Goal: Task Accomplishment & Management: Use online tool/utility

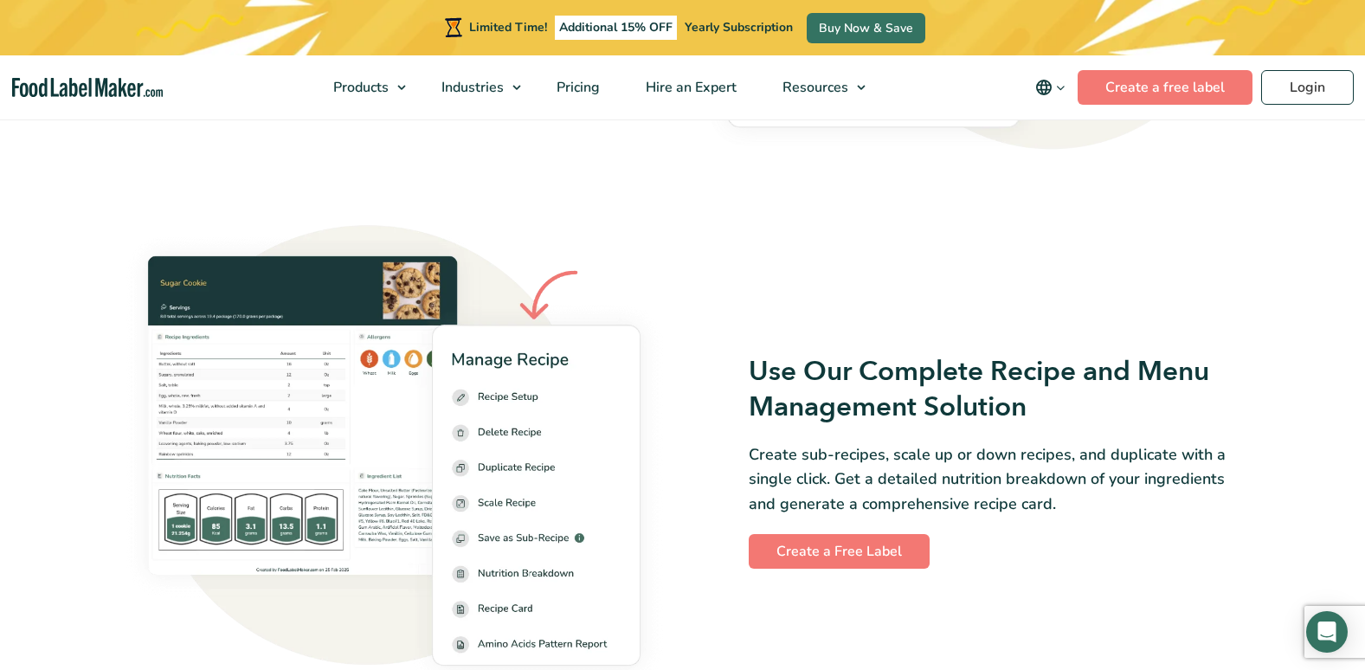
scroll to position [2250, 0]
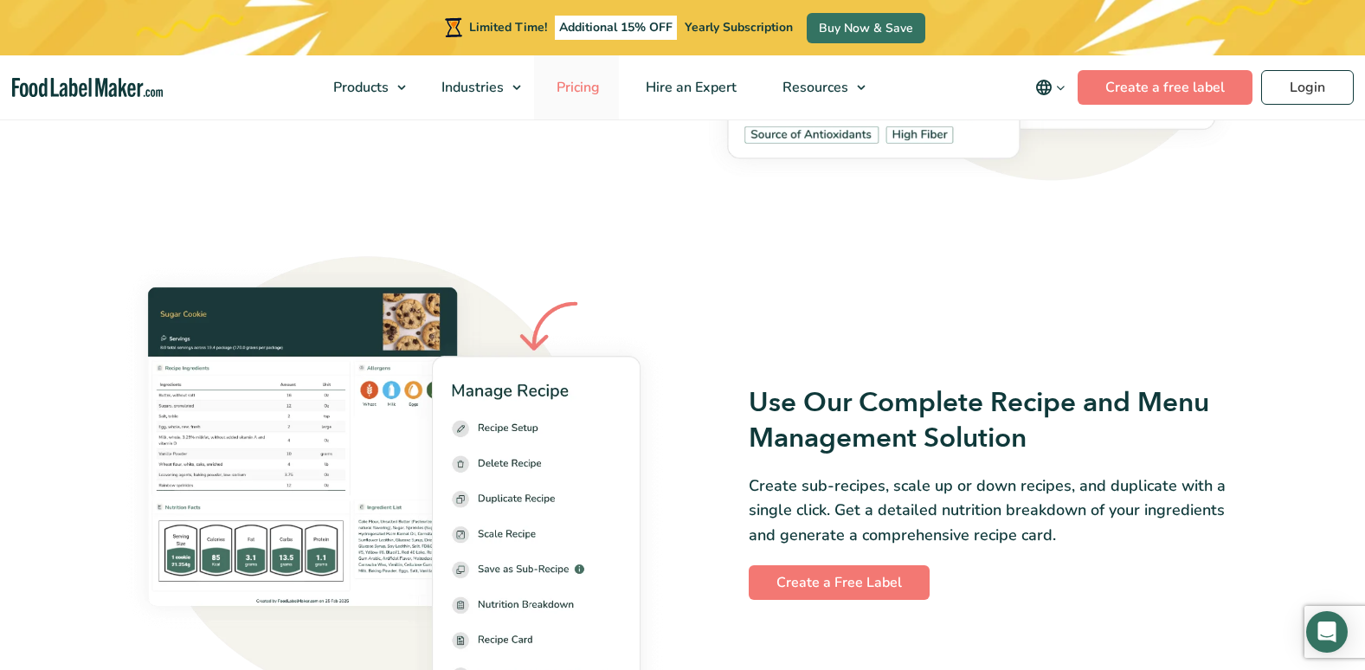
click at [569, 81] on span "Pricing" at bounding box center [576, 87] width 50 height 19
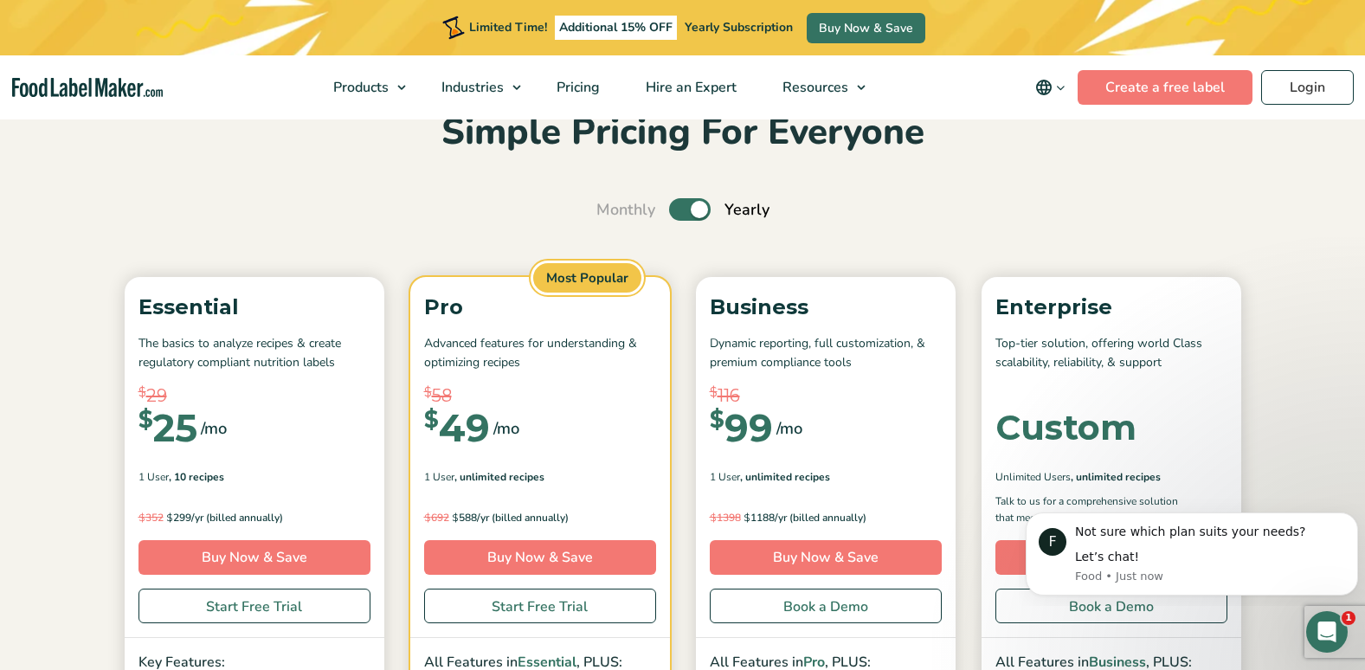
scroll to position [87, 0]
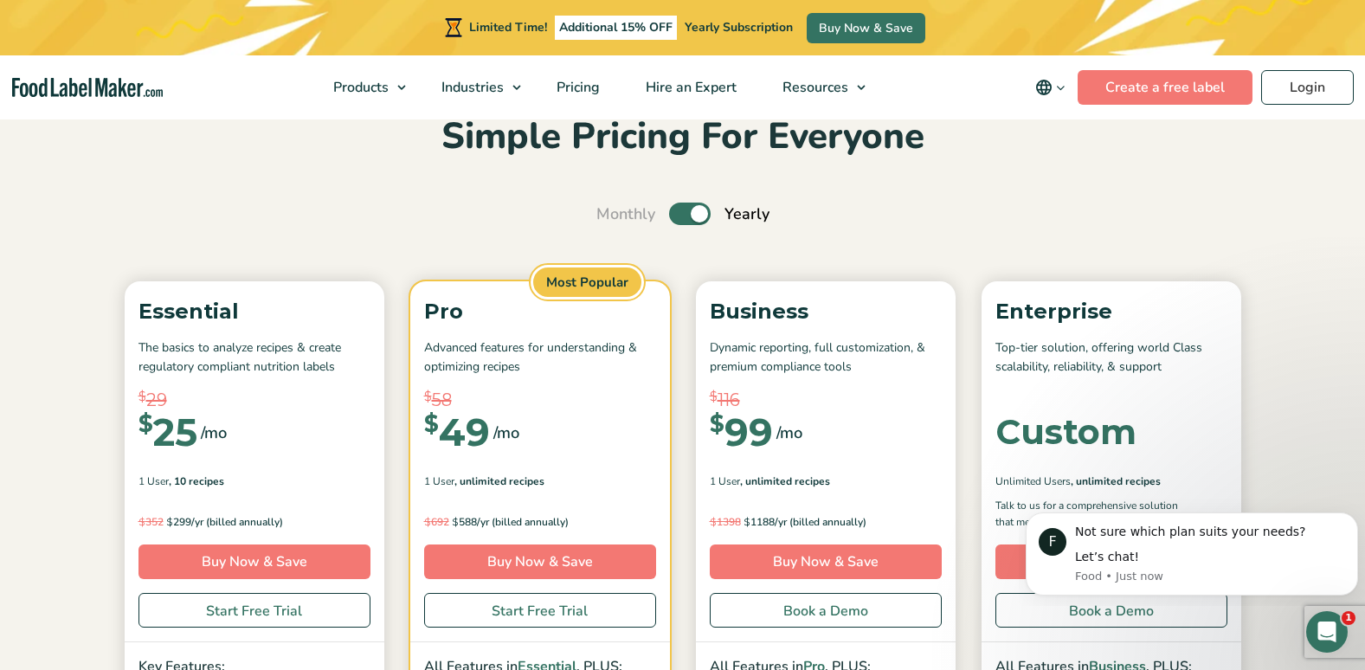
click at [677, 212] on label "Toggle" at bounding box center [690, 214] width 42 height 23
click at [611, 212] on input "Toggle" at bounding box center [605, 214] width 11 height 11
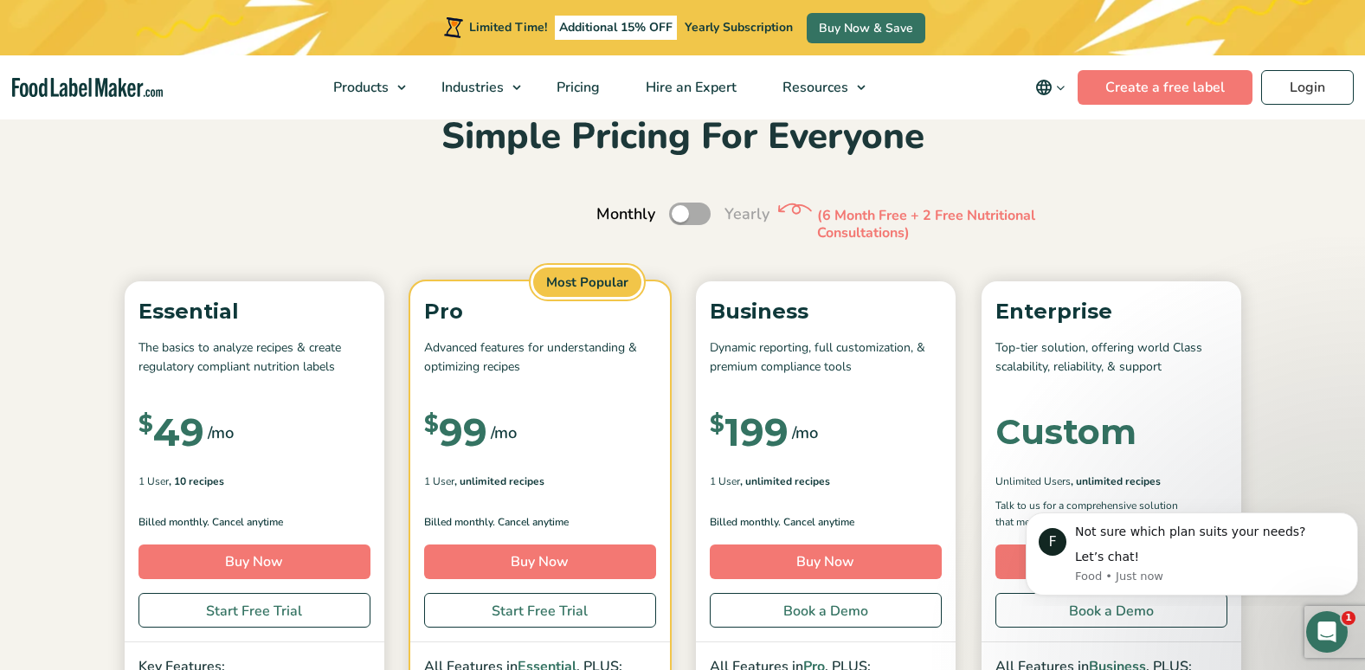
click at [690, 219] on label "Toggle" at bounding box center [690, 214] width 42 height 23
click at [611, 219] on input "Toggle" at bounding box center [605, 214] width 11 height 11
checkbox input "true"
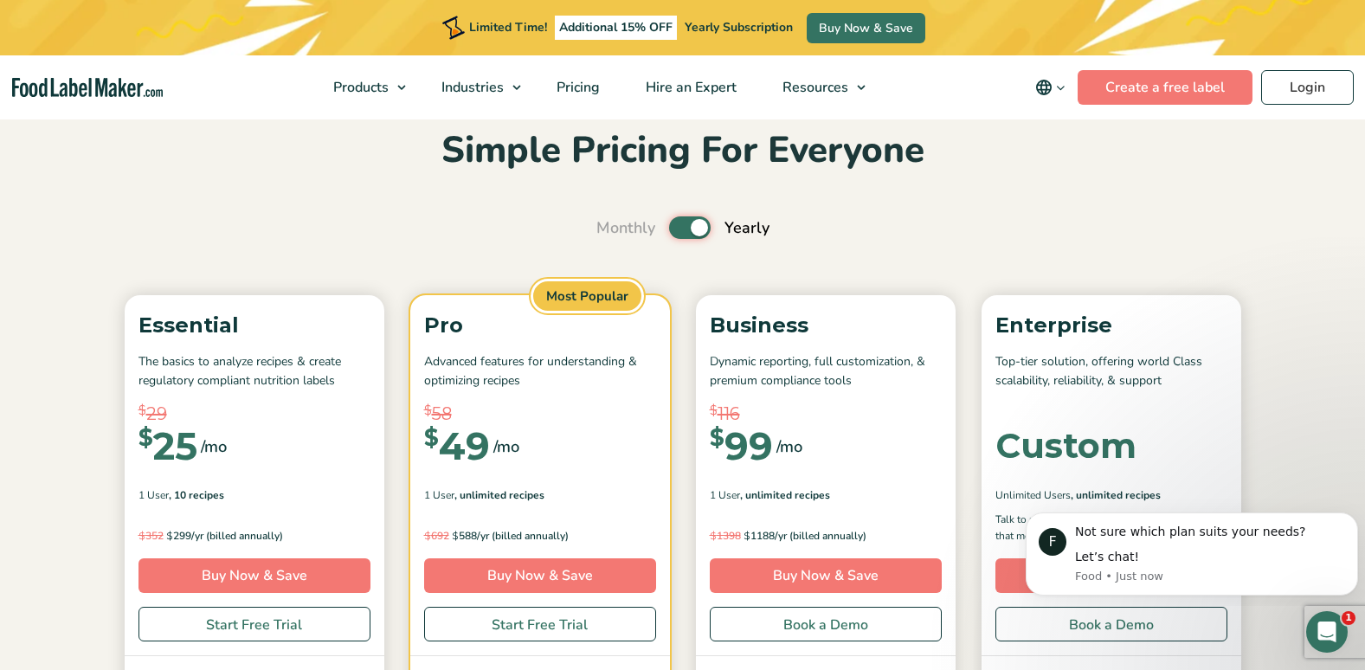
scroll to position [173, 0]
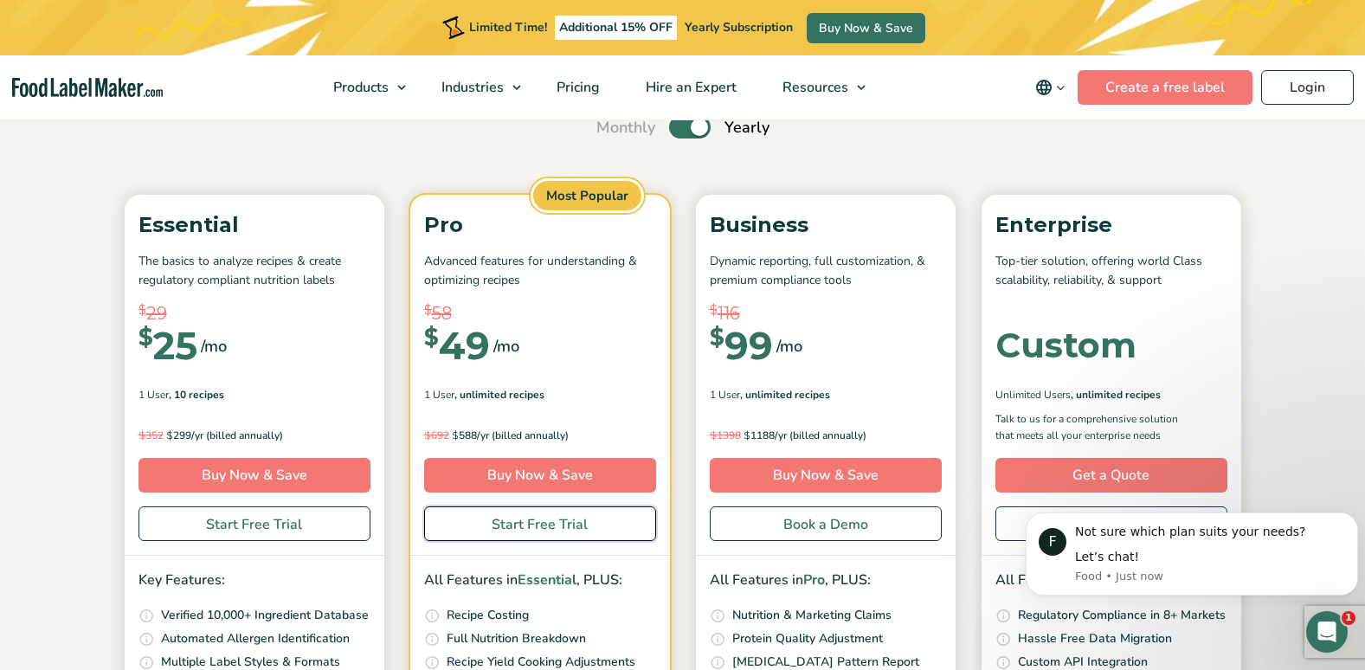
click at [565, 533] on link "Start Free Trial" at bounding box center [540, 523] width 232 height 35
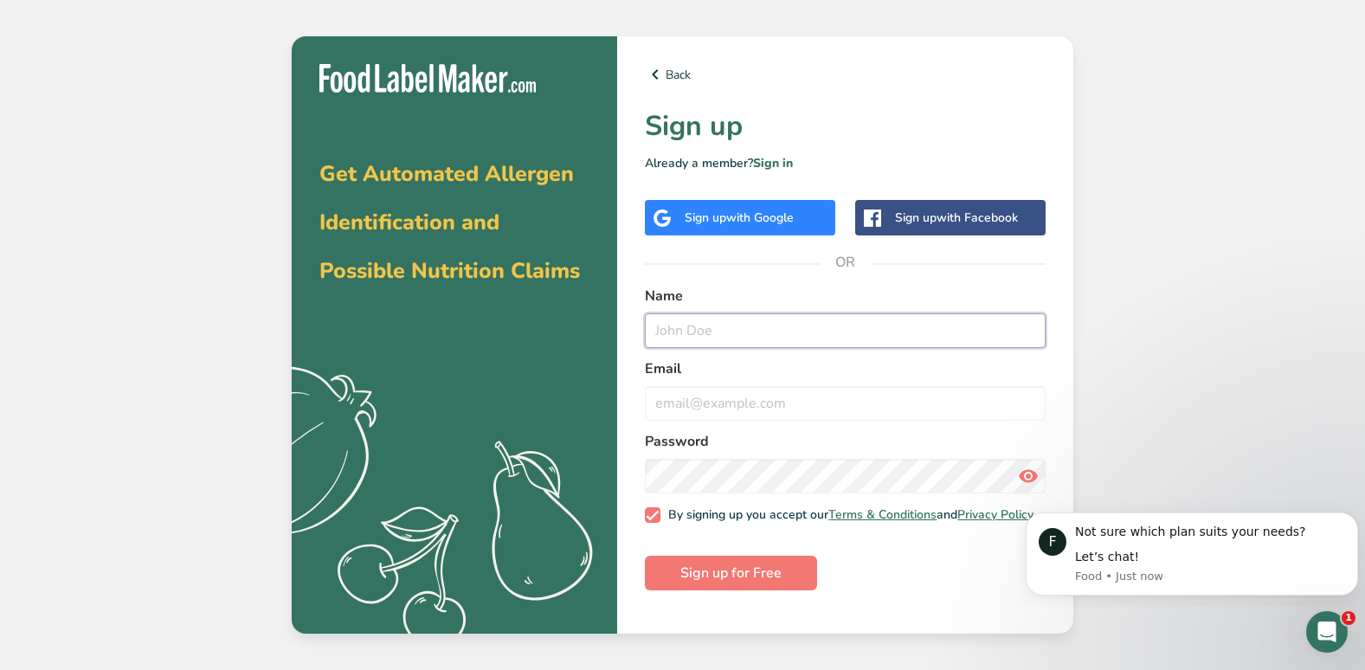
click at [753, 325] on input "text" at bounding box center [845, 330] width 401 height 35
type input "Aimee Nagasan"
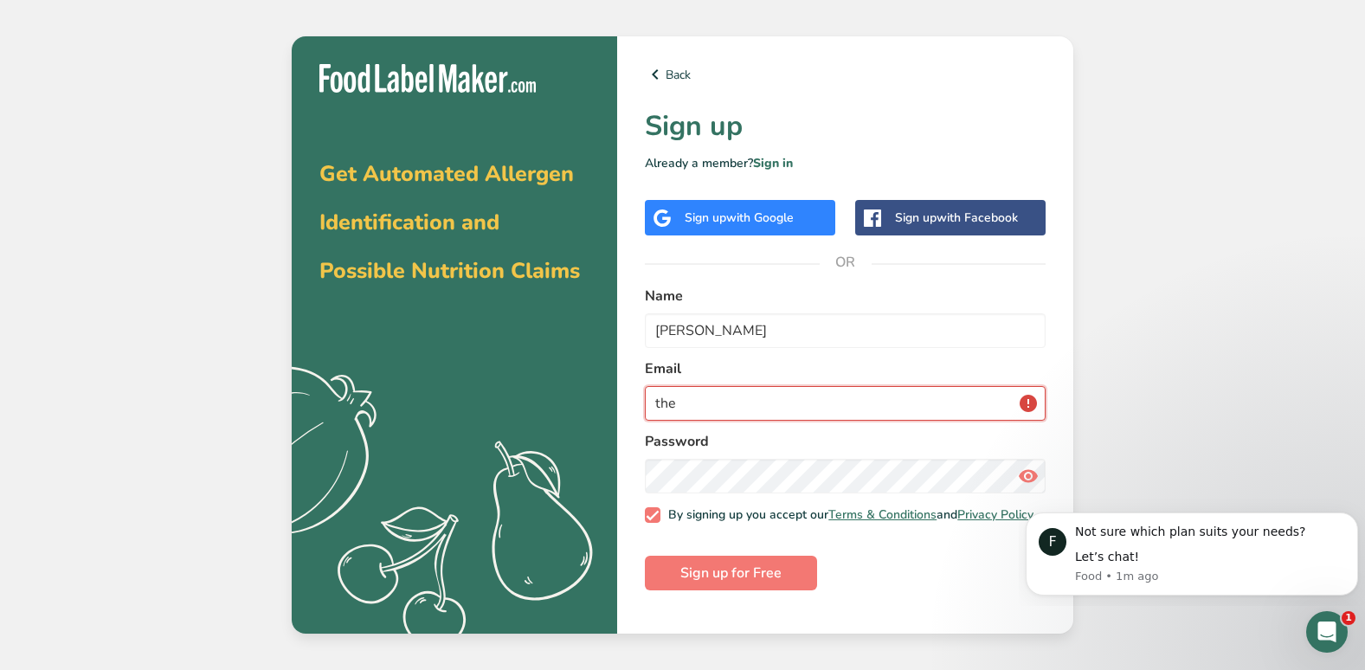
type input "thekhaykery@gmail.com"
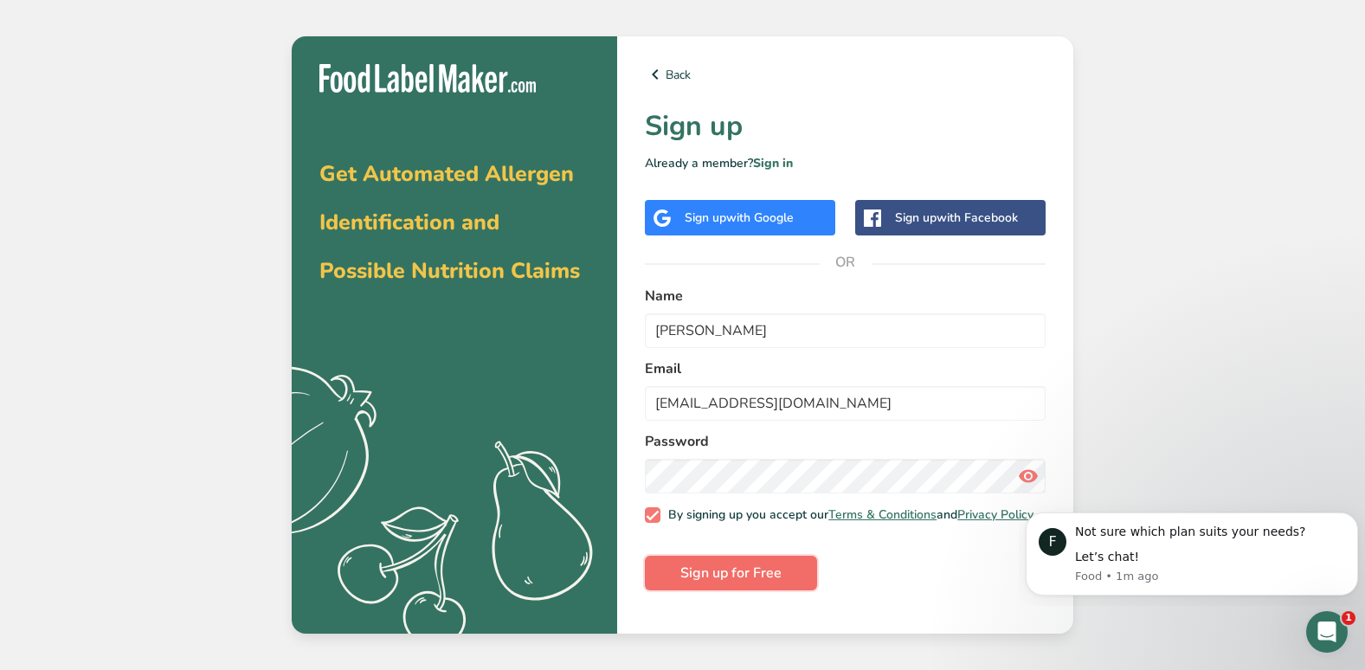
click at [751, 583] on span "Sign up for Free" at bounding box center [730, 573] width 101 height 21
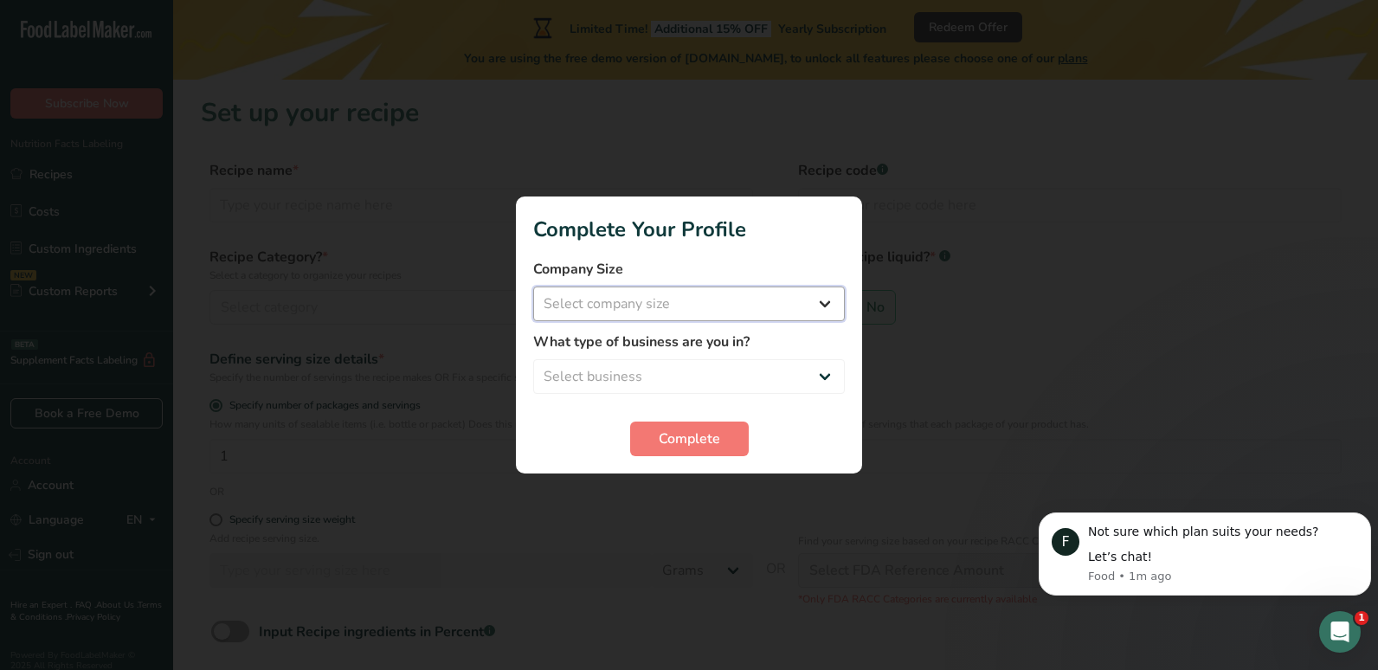
click at [822, 306] on select "Select company size Fewer than 10 Employees 10 to 50 Employees 51 to 500 Employ…" at bounding box center [689, 303] width 312 height 35
select select "1"
click at [533, 286] on select "Select company size Fewer than 10 Employees 10 to 50 Employees 51 to 500 Employ…" at bounding box center [689, 303] width 312 height 35
click at [718, 370] on select "Select business Packaged Food Manufacturer Restaurant & Cafe Bakery Meal Plans …" at bounding box center [689, 376] width 312 height 35
select select "3"
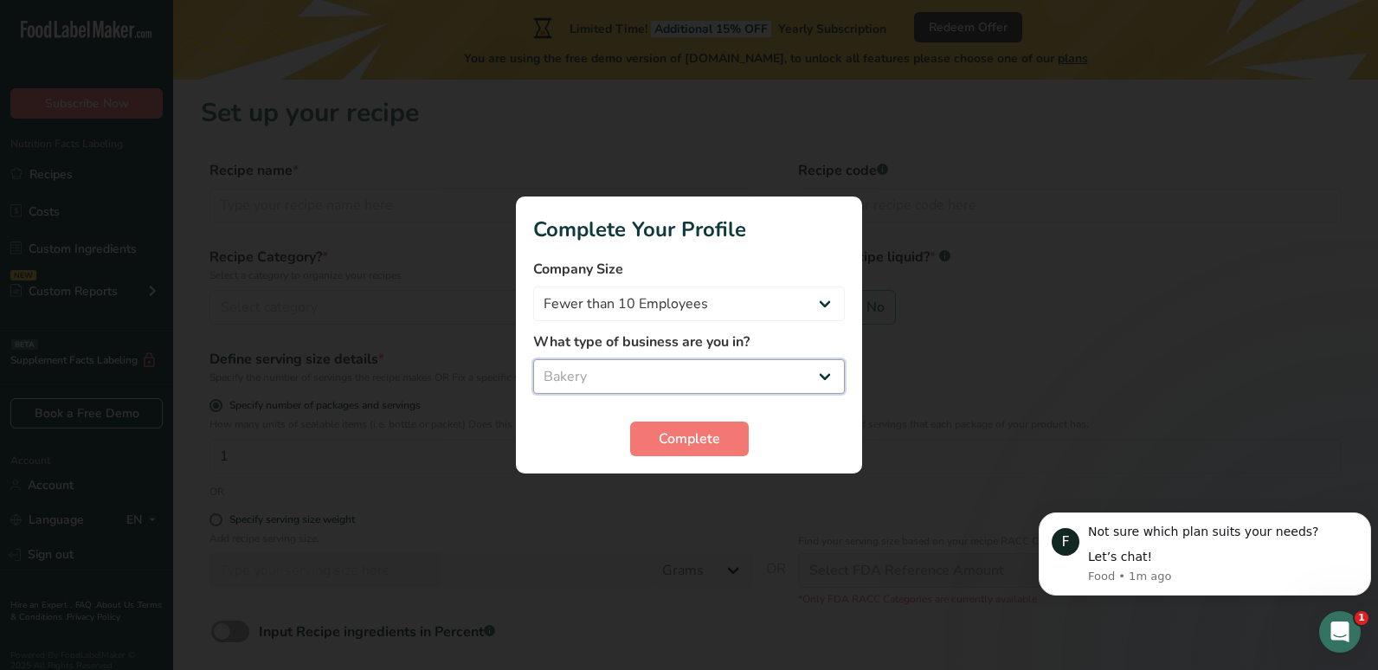
click at [533, 359] on select "Select business Packaged Food Manufacturer Restaurant & Cafe Bakery Meal Plans …" at bounding box center [689, 376] width 312 height 35
click at [673, 435] on span "Complete" at bounding box center [689, 438] width 61 height 21
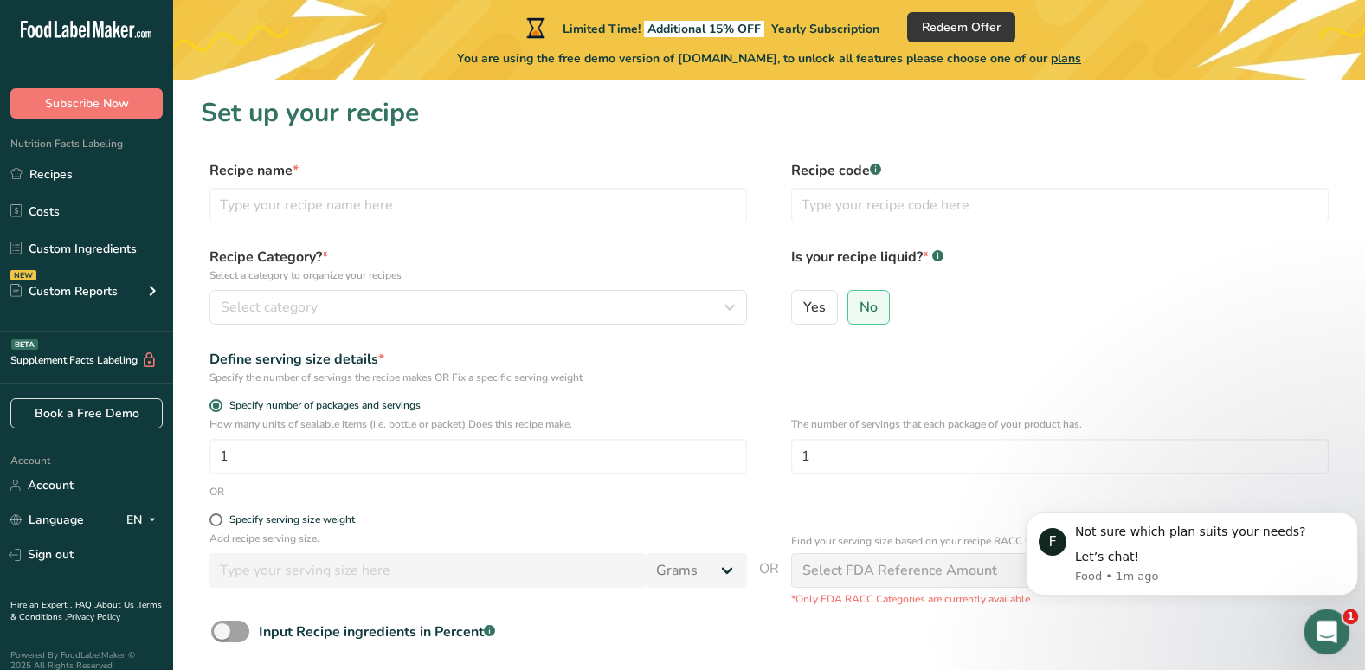
click at [1322, 624] on icon "Open Intercom Messenger" at bounding box center [1324, 629] width 29 height 29
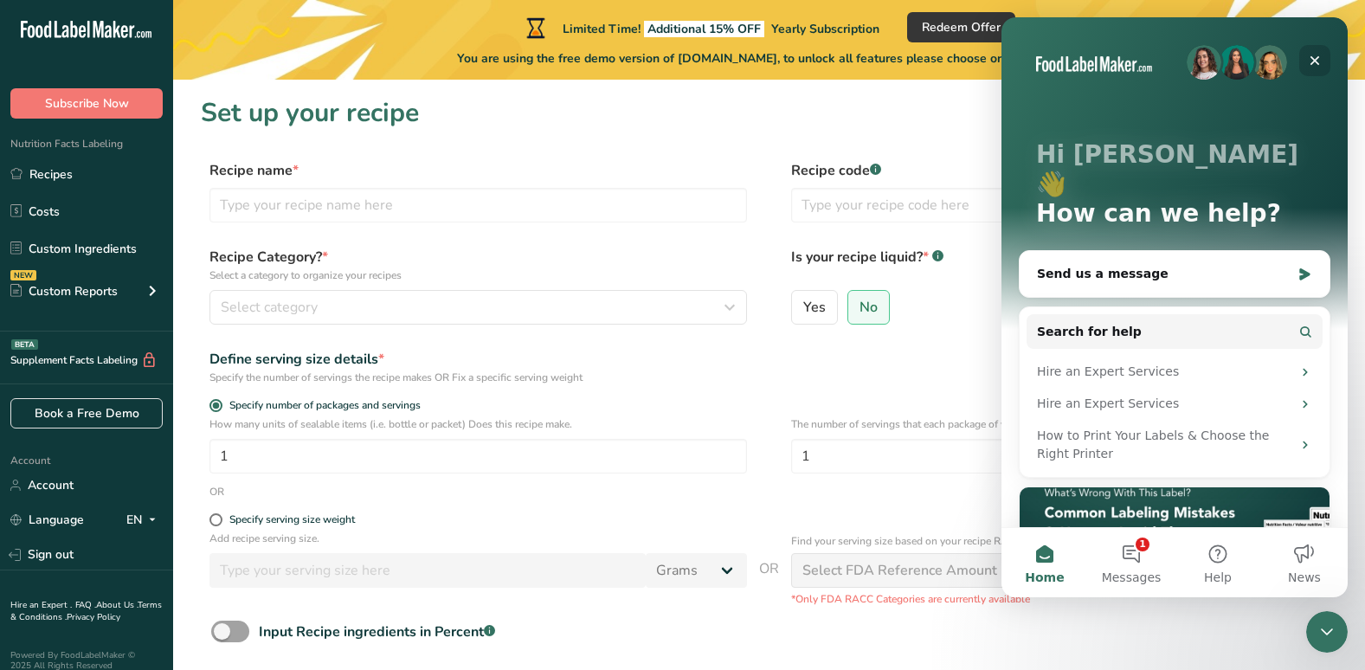
click at [1310, 54] on icon "Close" at bounding box center [1315, 61] width 14 height 14
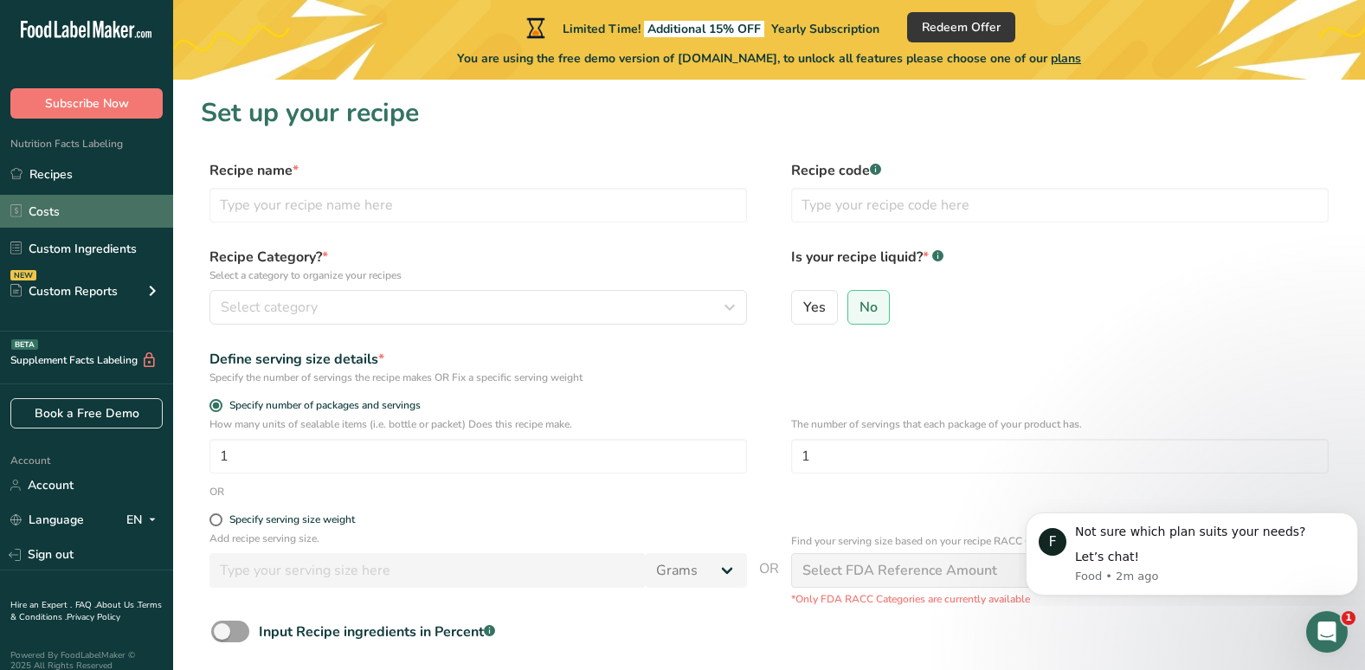
click at [74, 200] on link "Costs" at bounding box center [86, 211] width 173 height 33
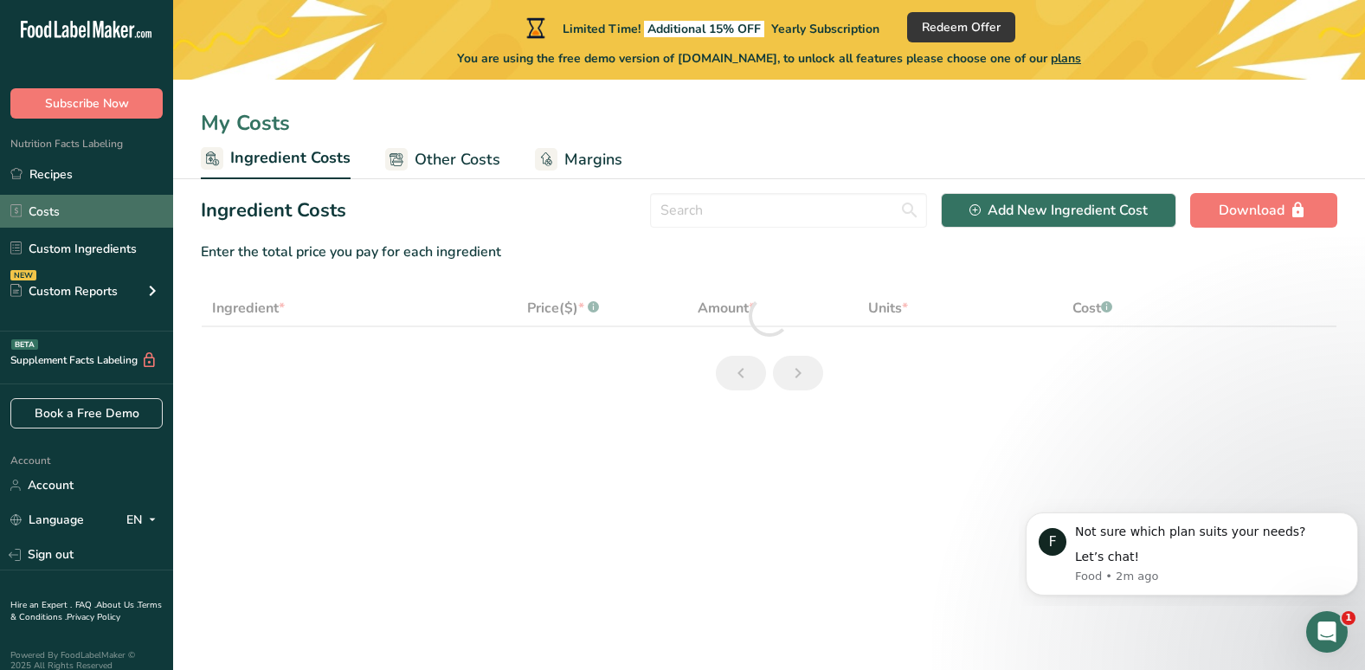
select select "1"
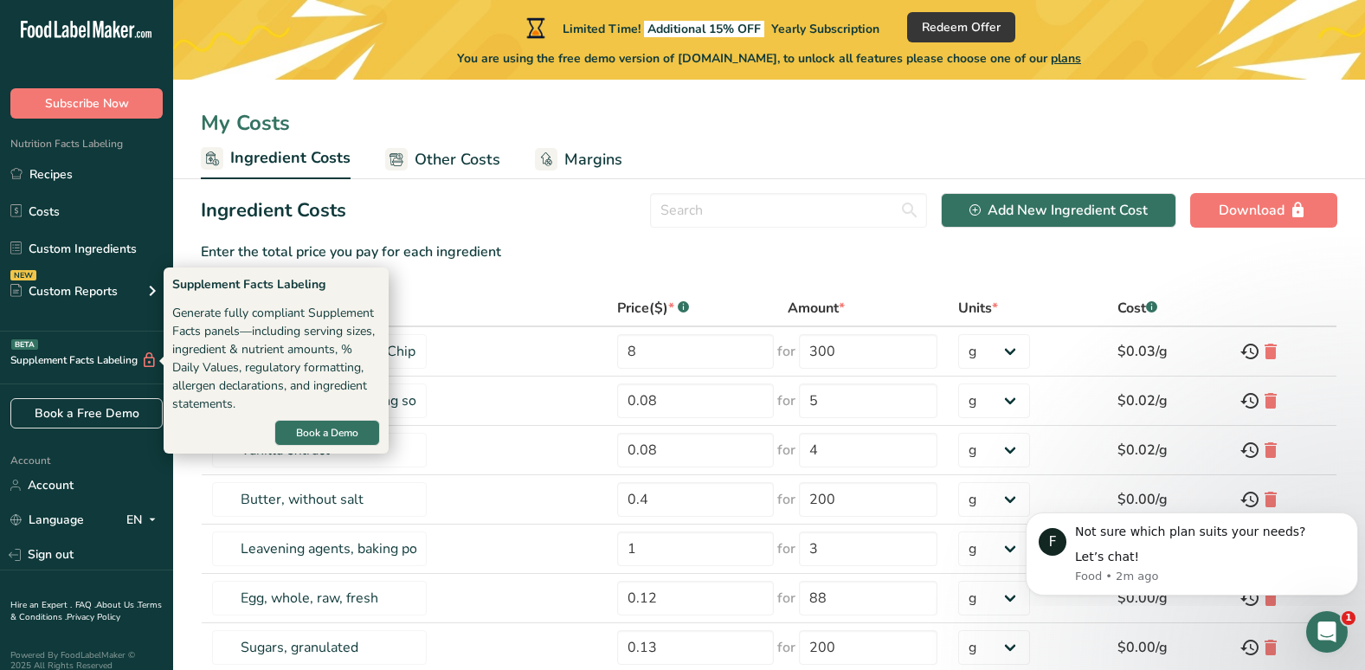
click at [74, 367] on div "Supplement Facts Labeling BETA" at bounding box center [79, 360] width 158 height 18
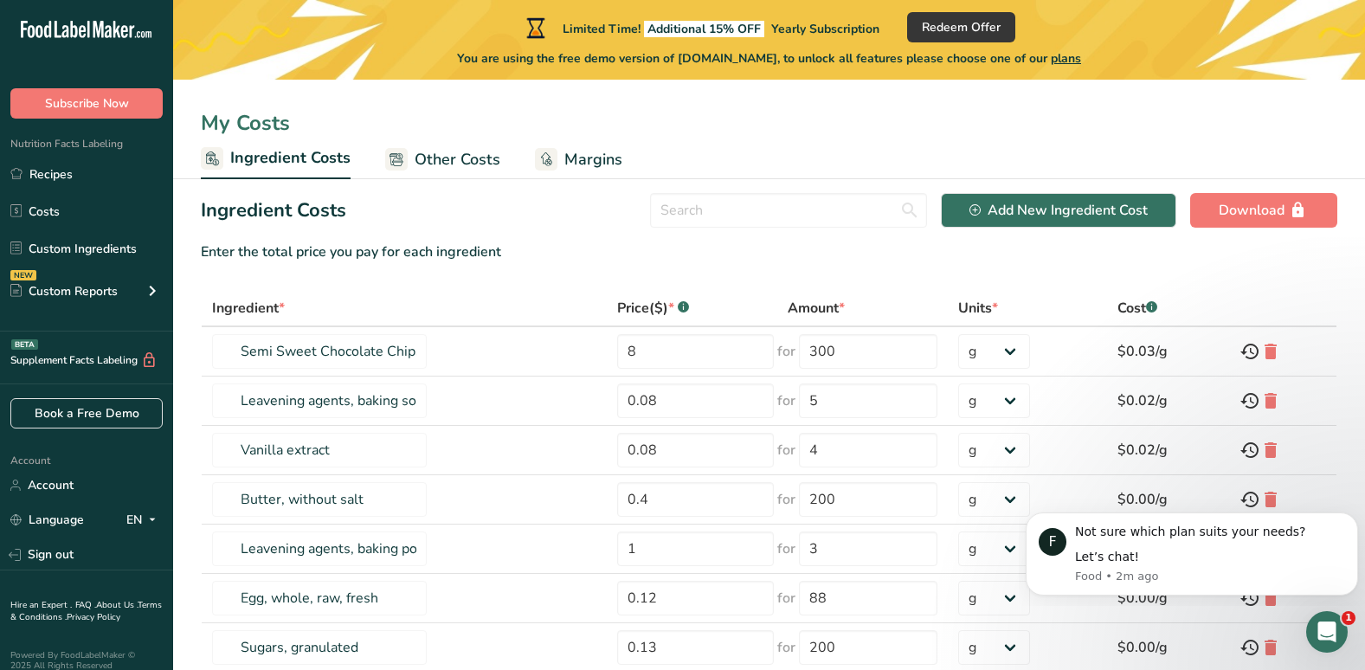
click at [148, 365] on icon at bounding box center [149, 360] width 16 height 18
click at [470, 156] on span "Other Costs" at bounding box center [458, 159] width 86 height 23
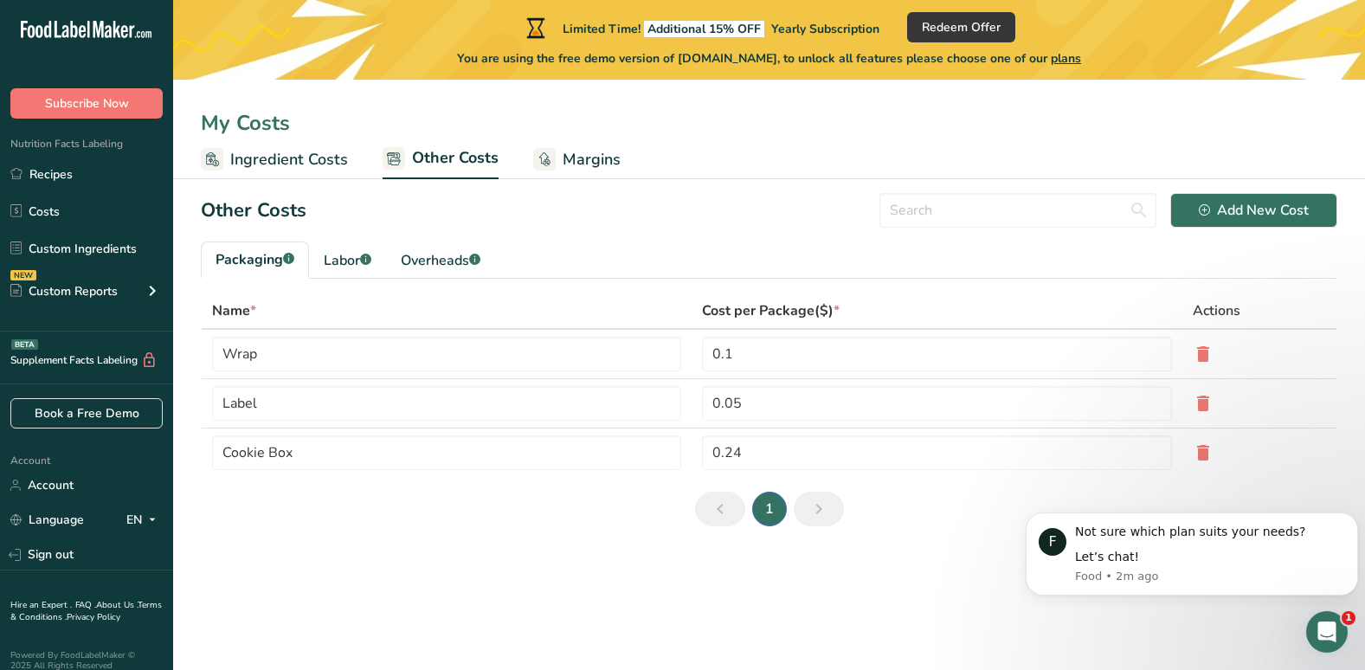
click at [580, 163] on span "Margins" at bounding box center [592, 159] width 58 height 23
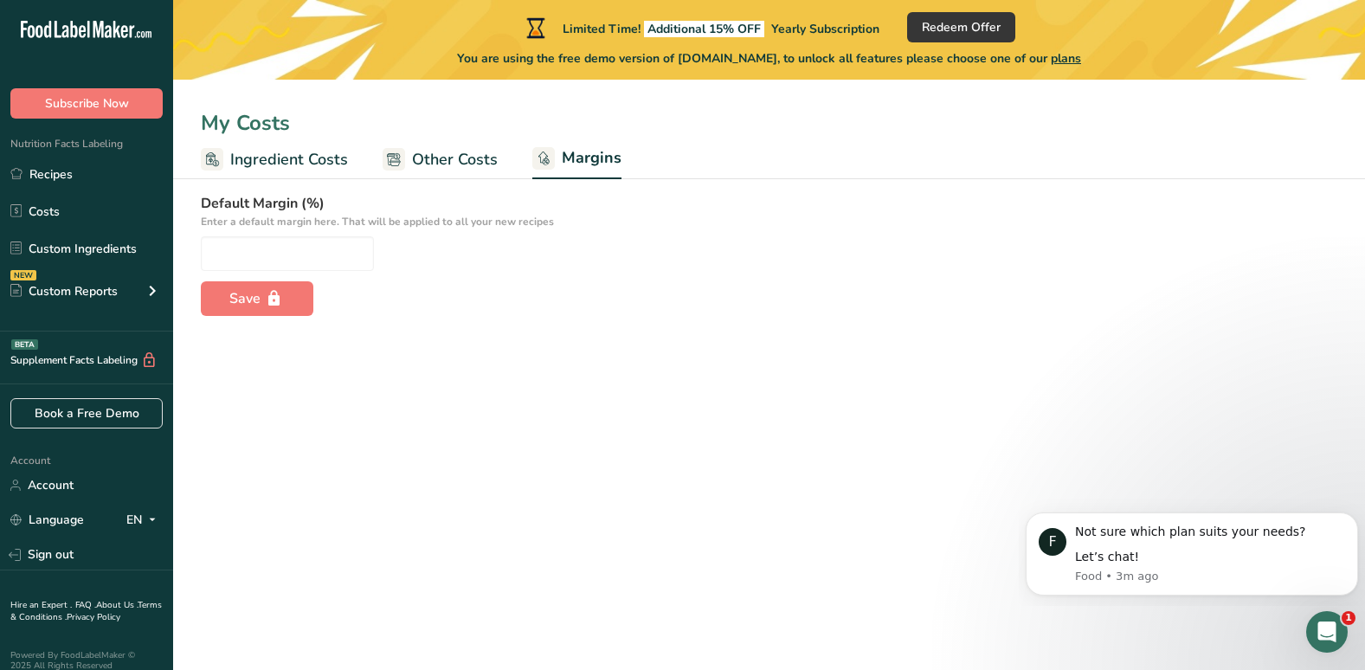
click at [469, 151] on span "Other Costs" at bounding box center [455, 159] width 86 height 23
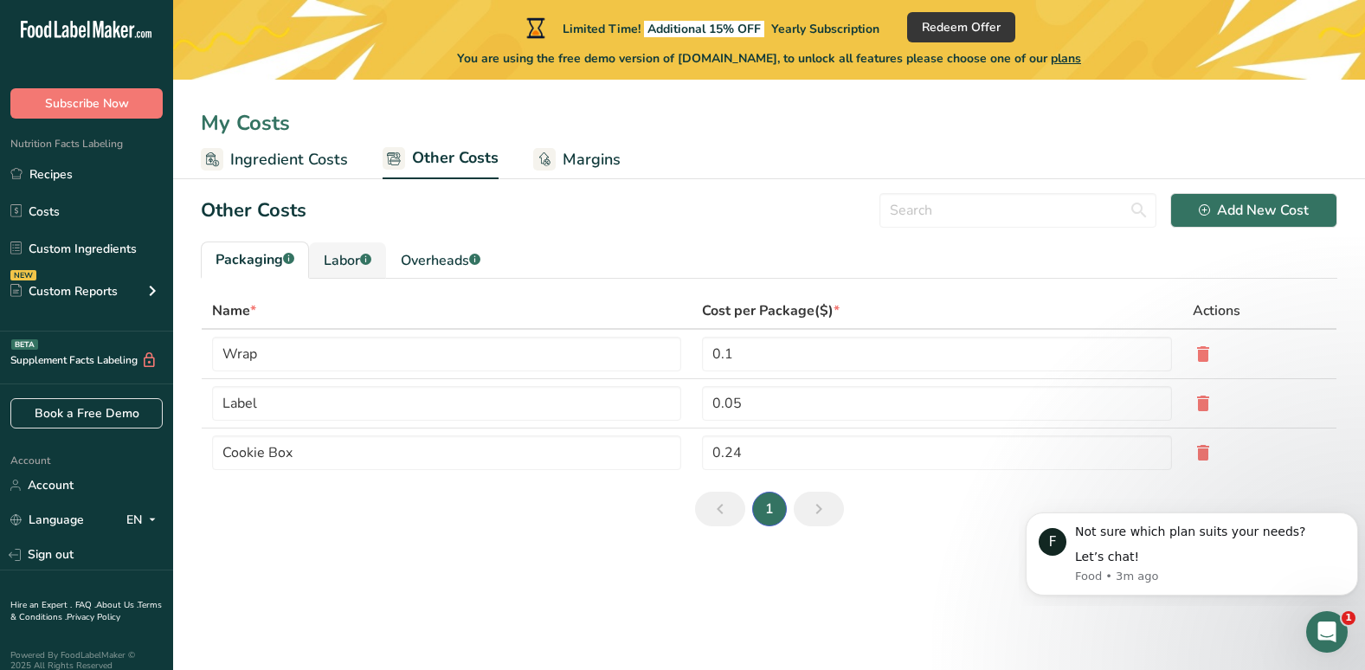
click at [340, 261] on div "Labor .a-a{fill:#347362;}.b-a{fill:#fff;}" at bounding box center [348, 260] width 48 height 21
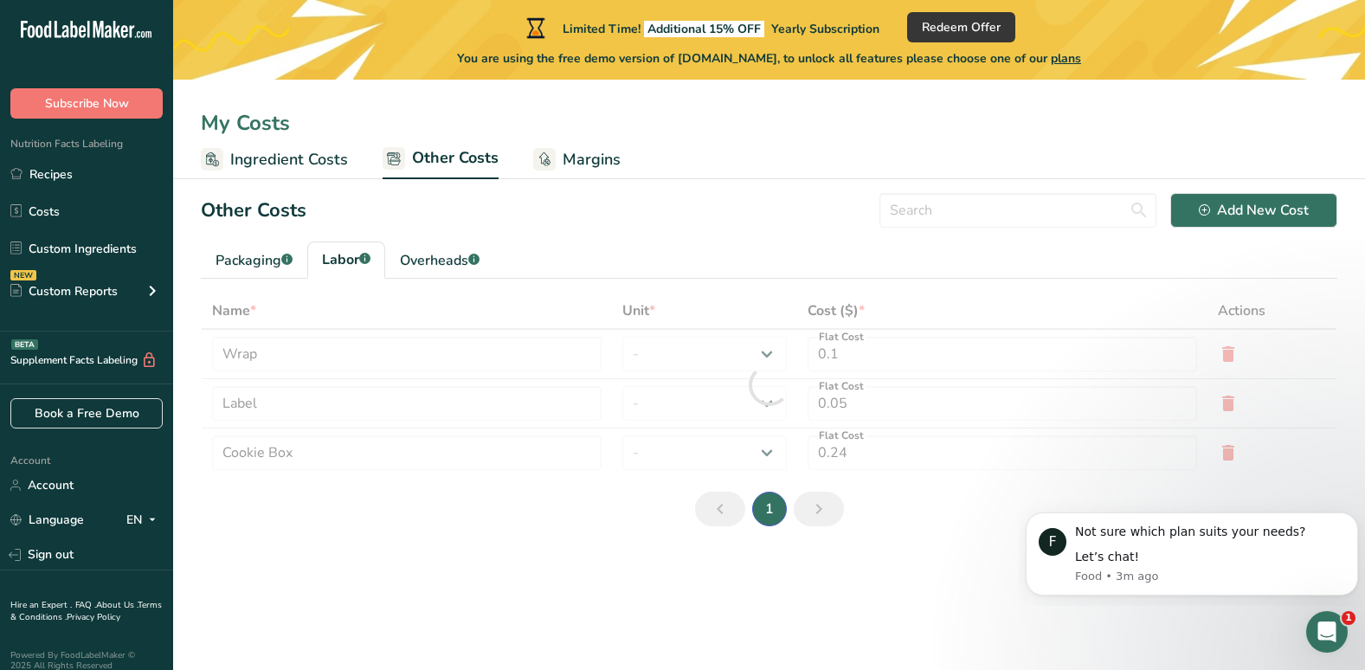
type input "Baker"
type input "Chef"
type input "9.3"
select select "1"
type input "3"
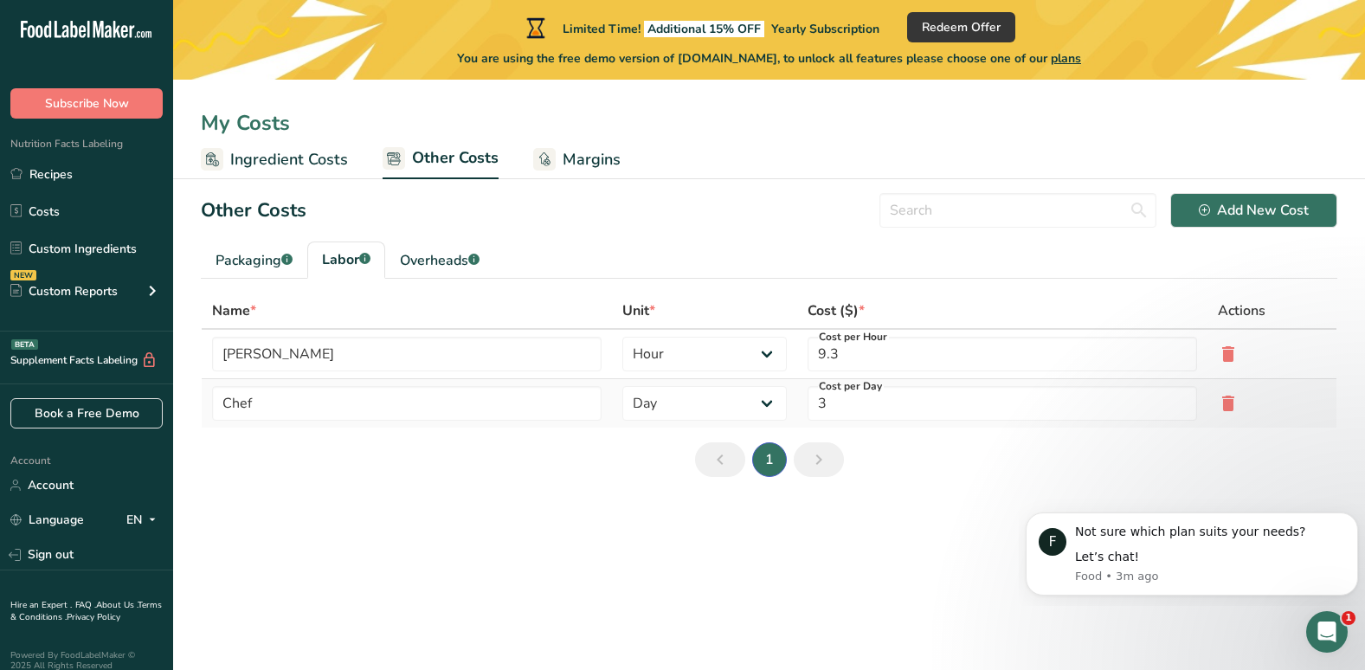
click at [1220, 403] on icon at bounding box center [1228, 403] width 21 height 31
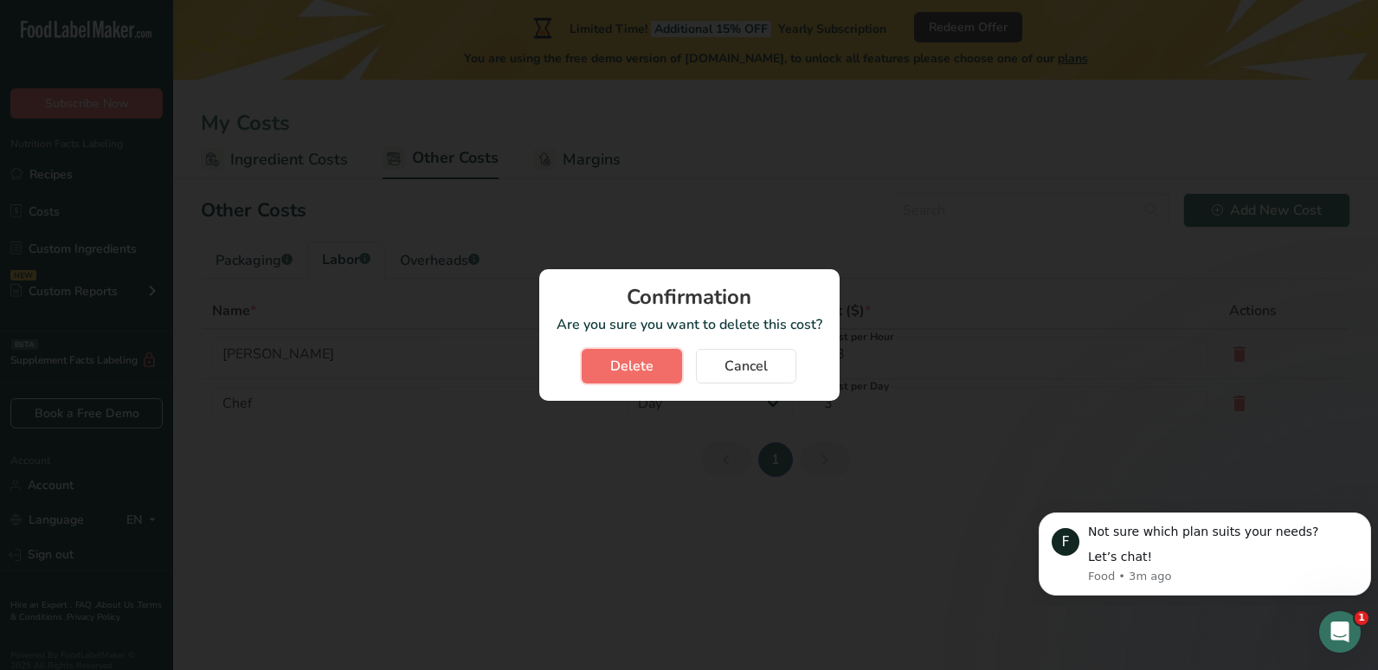
click at [649, 366] on span "Delete" at bounding box center [631, 366] width 43 height 21
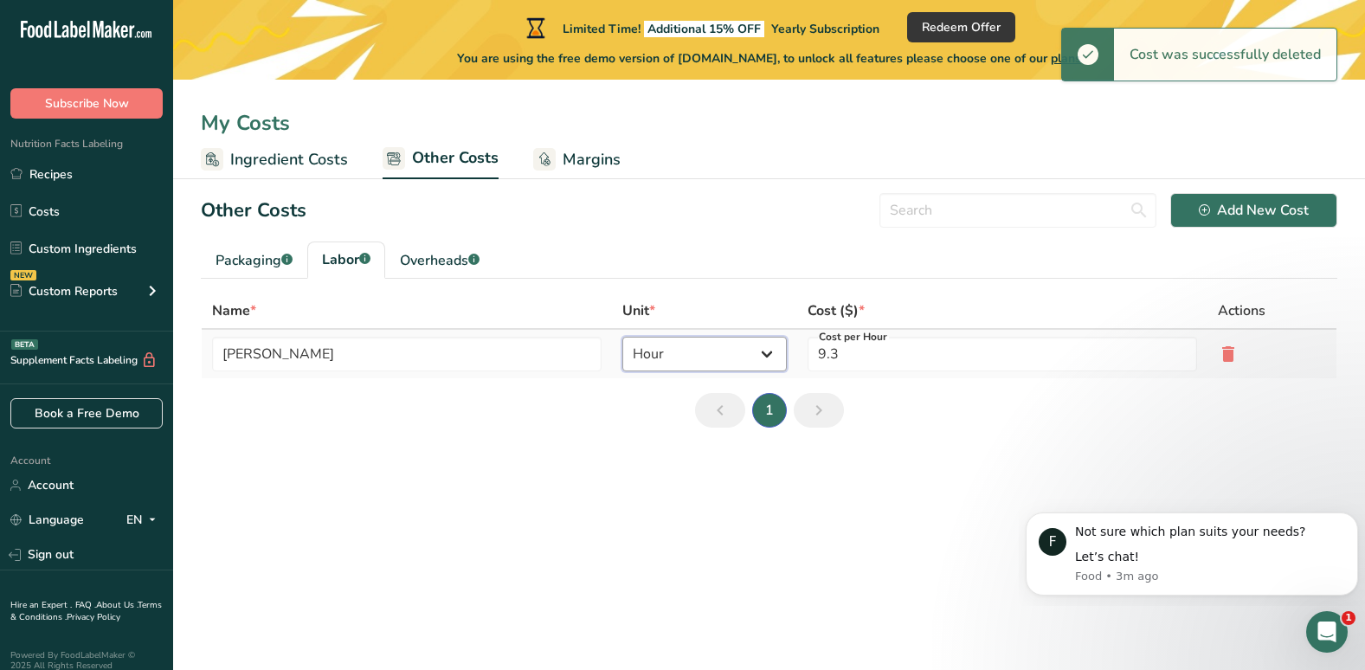
click at [773, 351] on select "Day Hour" at bounding box center [704, 354] width 164 height 35
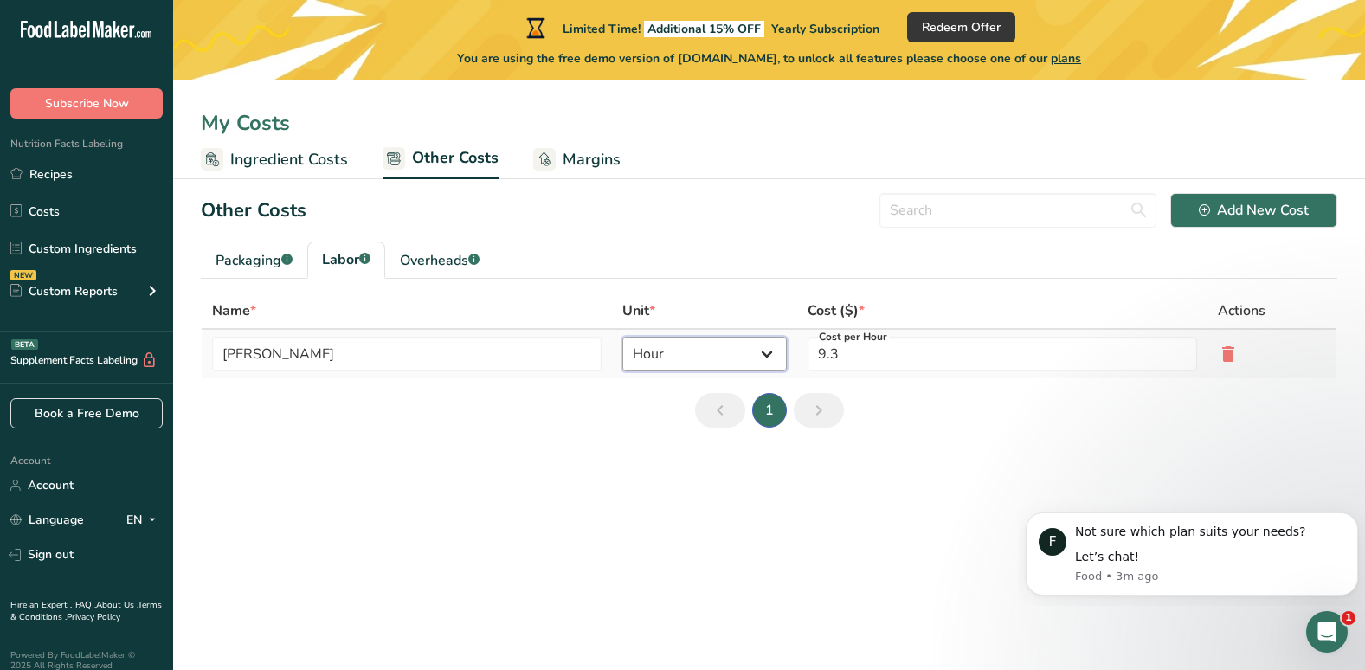
click at [622, 337] on select "Day Hour" at bounding box center [704, 354] width 164 height 35
click at [857, 356] on input "9.3" at bounding box center [1002, 354] width 389 height 35
click at [766, 353] on select "Day Hour" at bounding box center [704, 354] width 164 height 35
click at [844, 351] on input "9.3" at bounding box center [1002, 354] width 389 height 35
drag, startPoint x: 856, startPoint y: 357, endPoint x: 820, endPoint y: 357, distance: 36.4
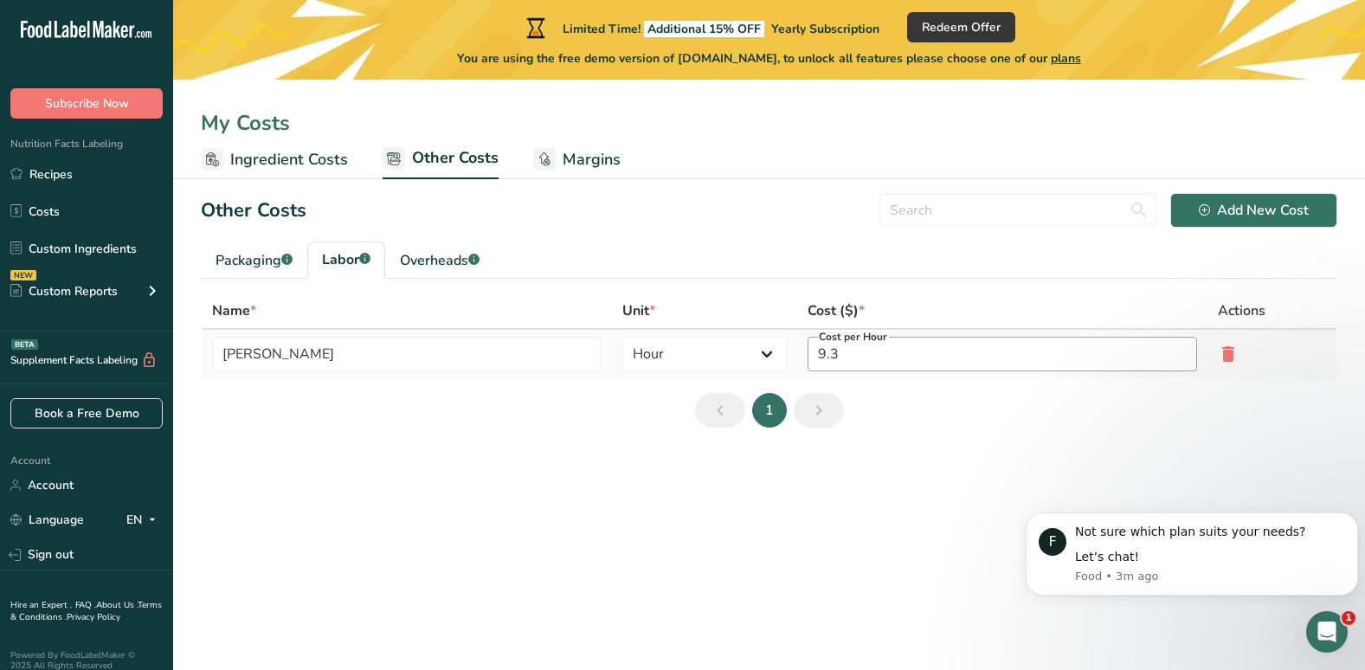
click at [820, 357] on input "9.3" at bounding box center [1002, 354] width 389 height 35
type input "21"
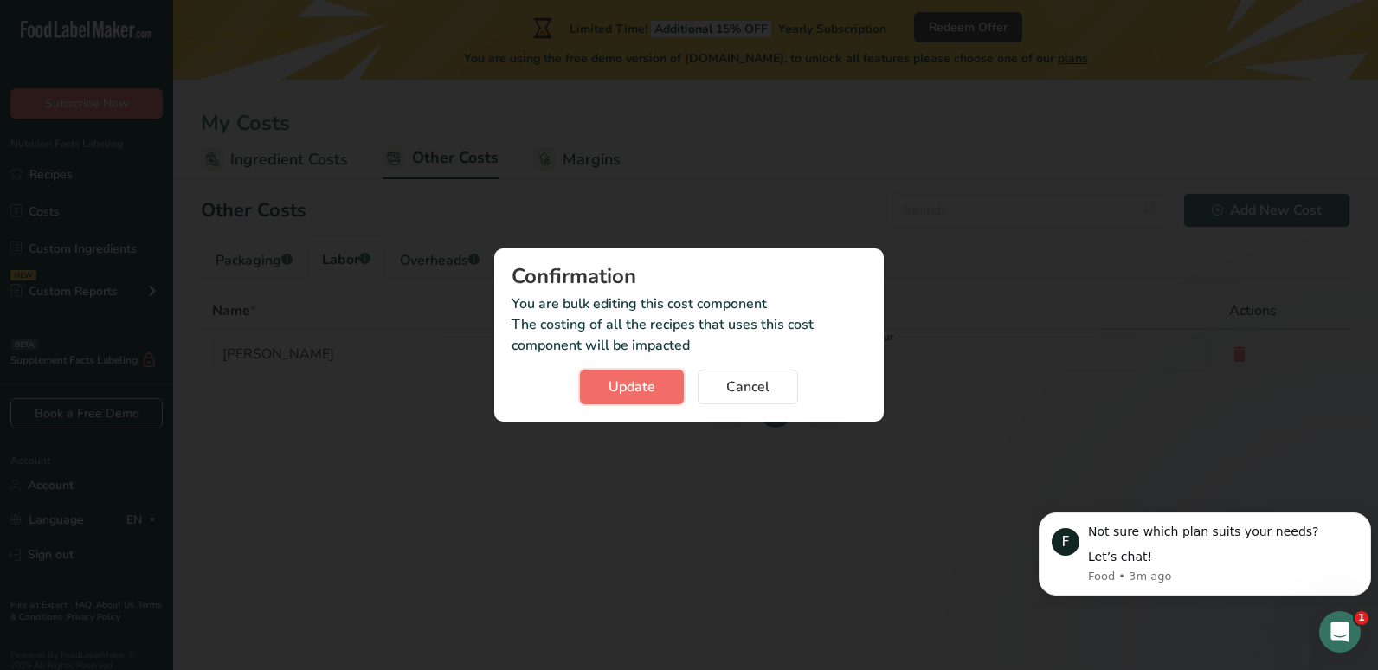
click at [639, 388] on span "Update" at bounding box center [631, 387] width 47 height 21
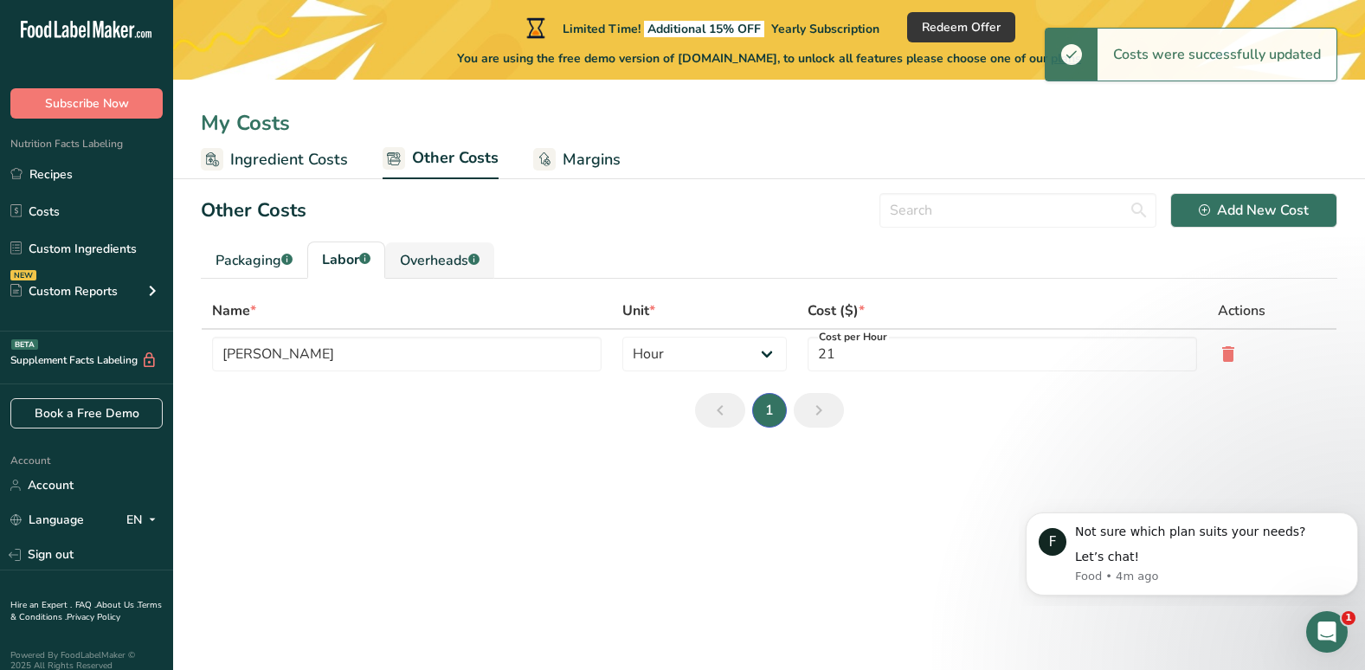
click at [452, 265] on div "Overheads .a-a{fill:#347362;}.b-a{fill:#fff;}" at bounding box center [440, 260] width 80 height 21
type input "Electricity"
type input "5"
select select "1"
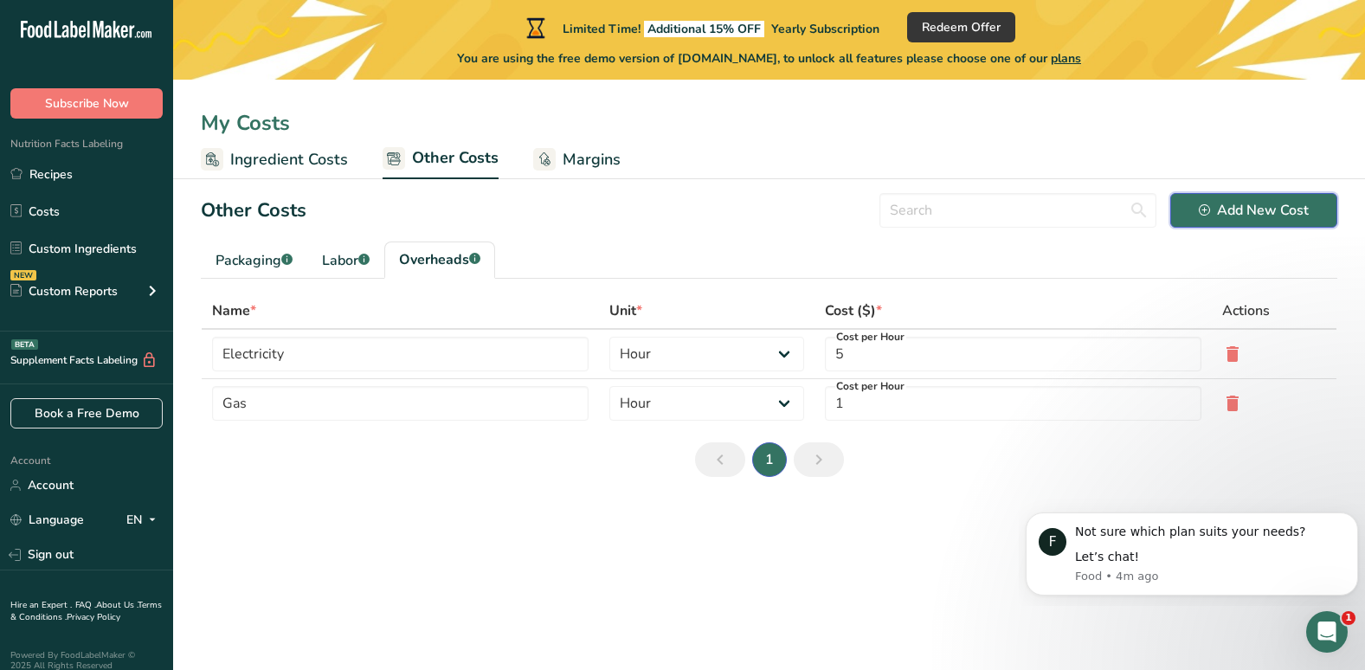
click at [1226, 204] on div "Add New Cost" at bounding box center [1254, 210] width 110 height 21
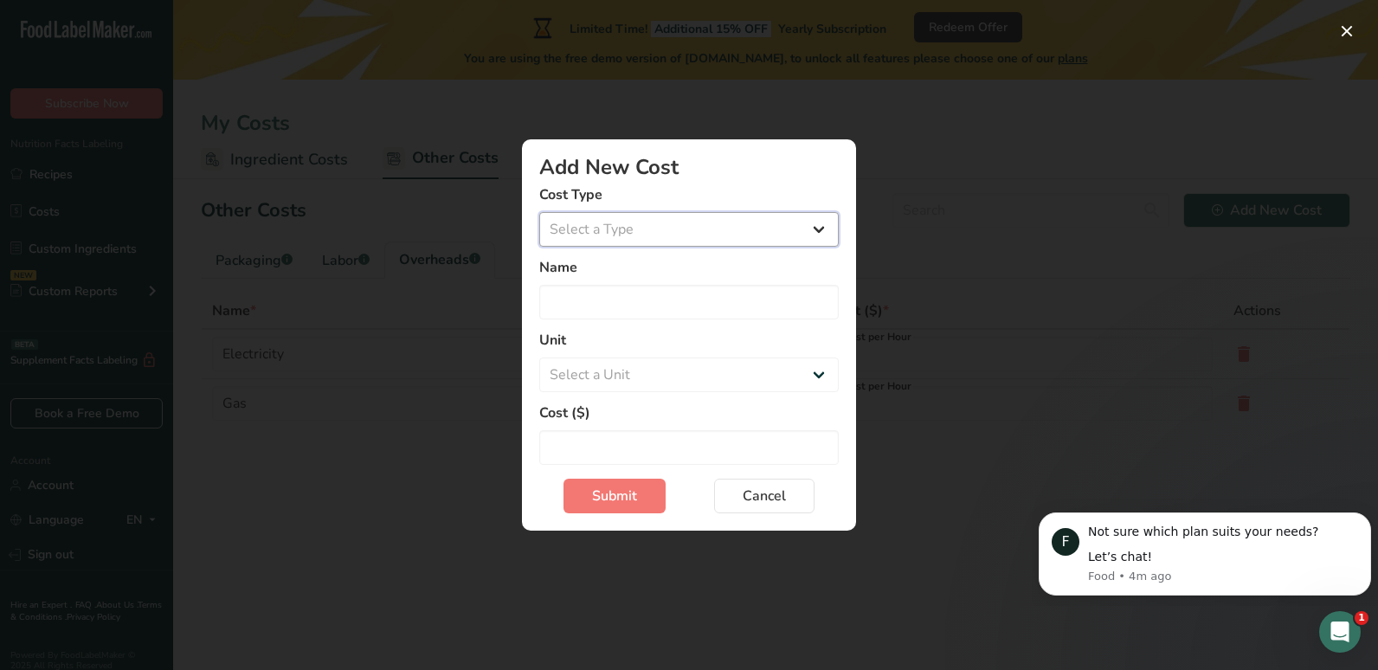
click at [761, 218] on select "Select a Type Packaging Labor Overheads" at bounding box center [688, 229] width 299 height 35
select select "3"
click at [539, 212] on select "Select a Type Packaging Labor Overheads" at bounding box center [688, 229] width 299 height 35
click at [650, 305] on input "Add New Cost Modal" at bounding box center [688, 302] width 299 height 35
type input "Rent"
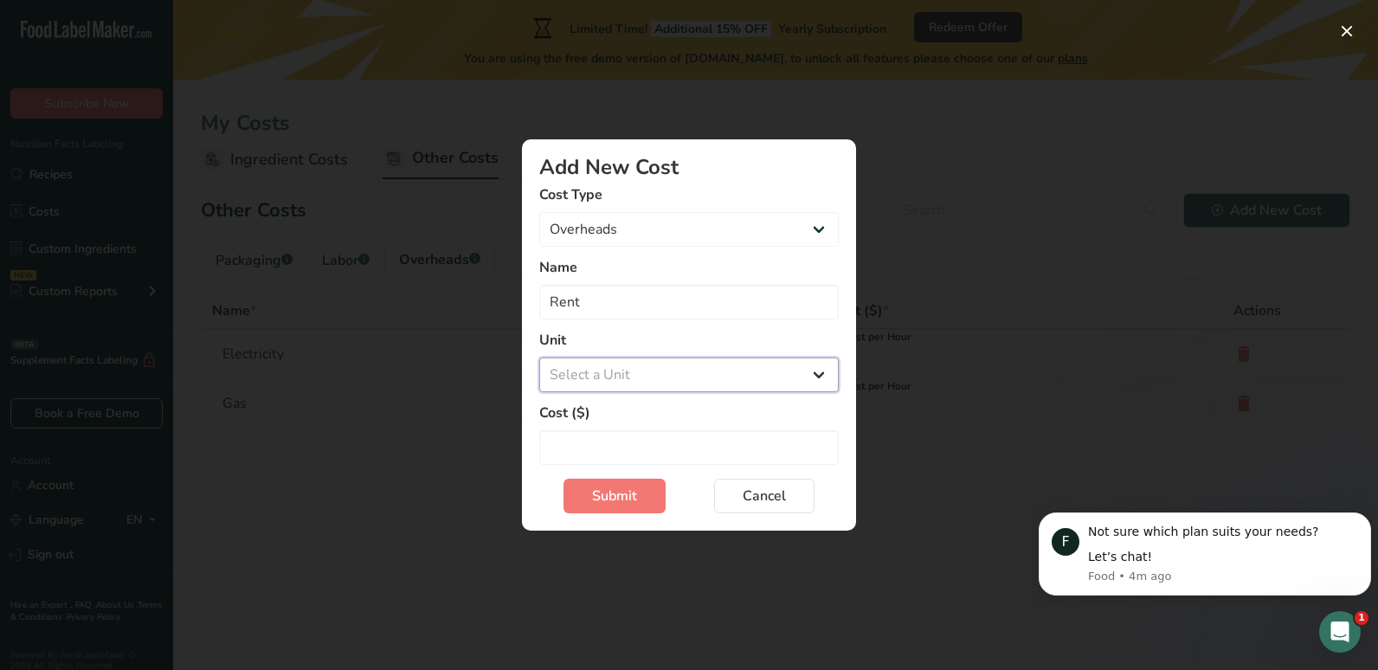
click at [747, 386] on select "Select a Unit Day Hour Flat Fee" at bounding box center [688, 374] width 299 height 35
select select "-1"
click at [539, 357] on select "Select a Unit Day Hour Flat Fee" at bounding box center [688, 374] width 299 height 35
click at [632, 445] on input "Add New Cost Modal" at bounding box center [688, 447] width 299 height 35
type input "700"
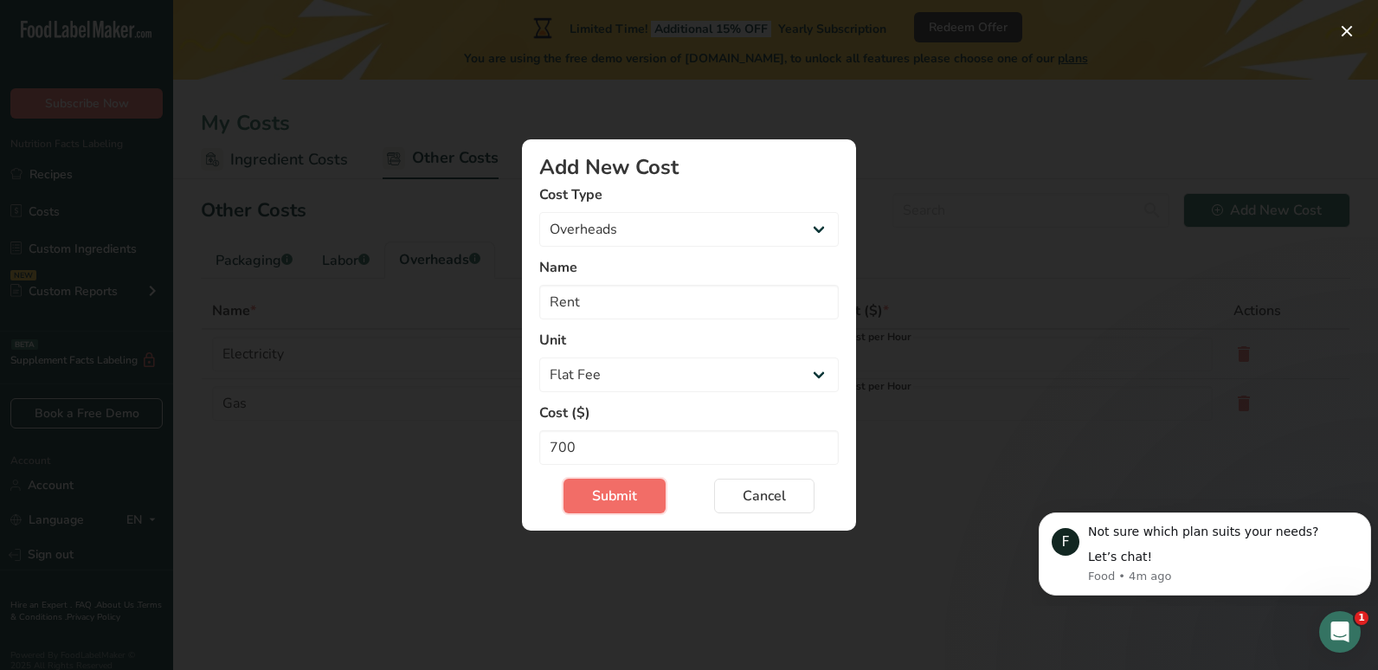
click at [619, 500] on span "Submit" at bounding box center [614, 496] width 45 height 21
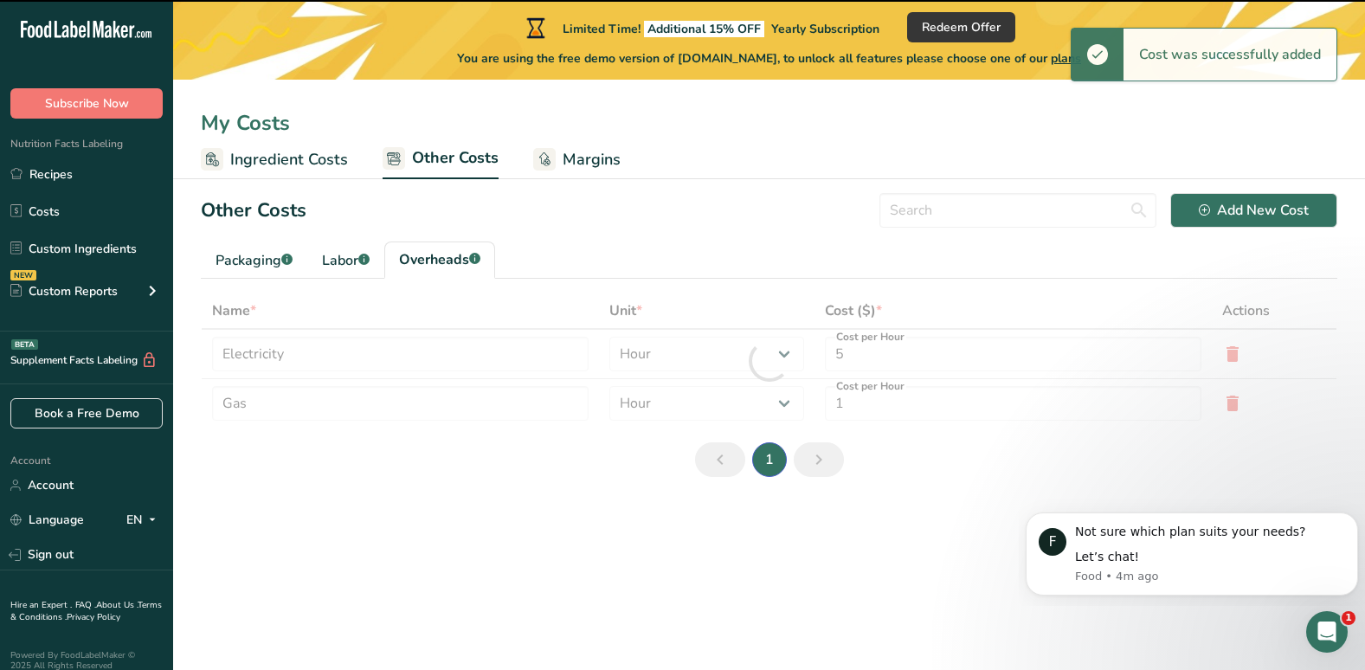
type input "Rent"
type input "700"
select select "-1"
type input "Electricity"
type input "5"
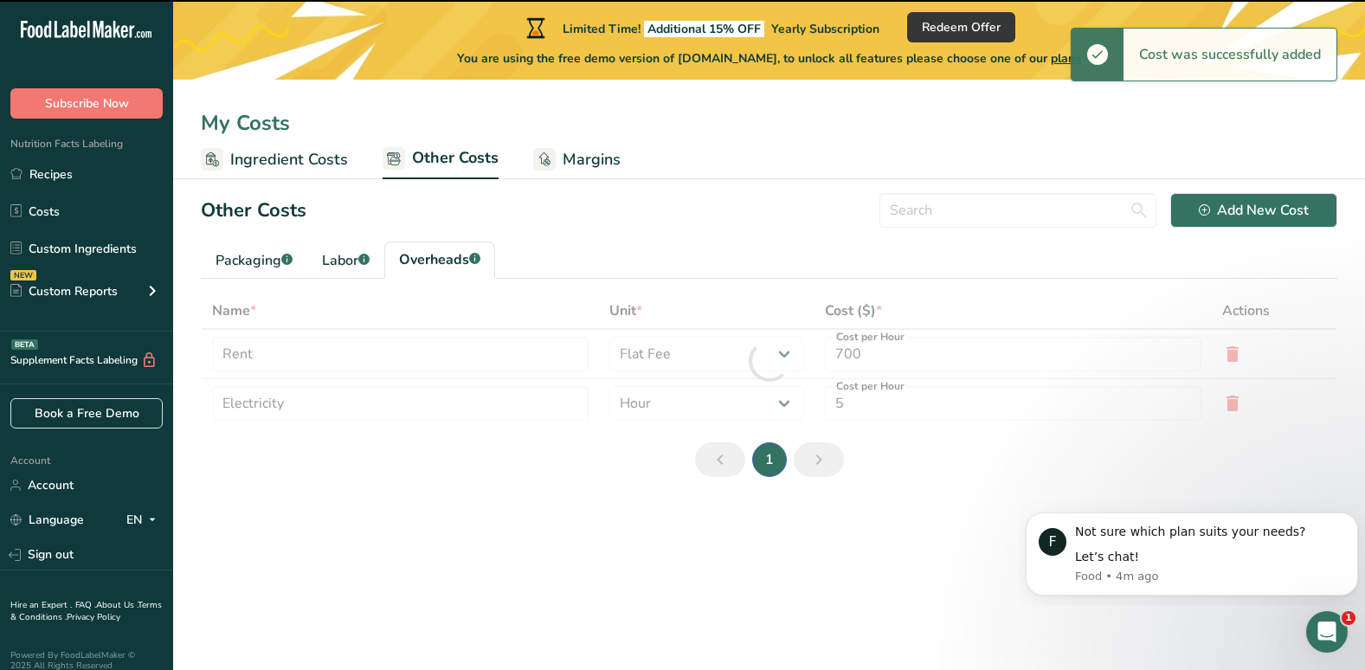
select select "1"
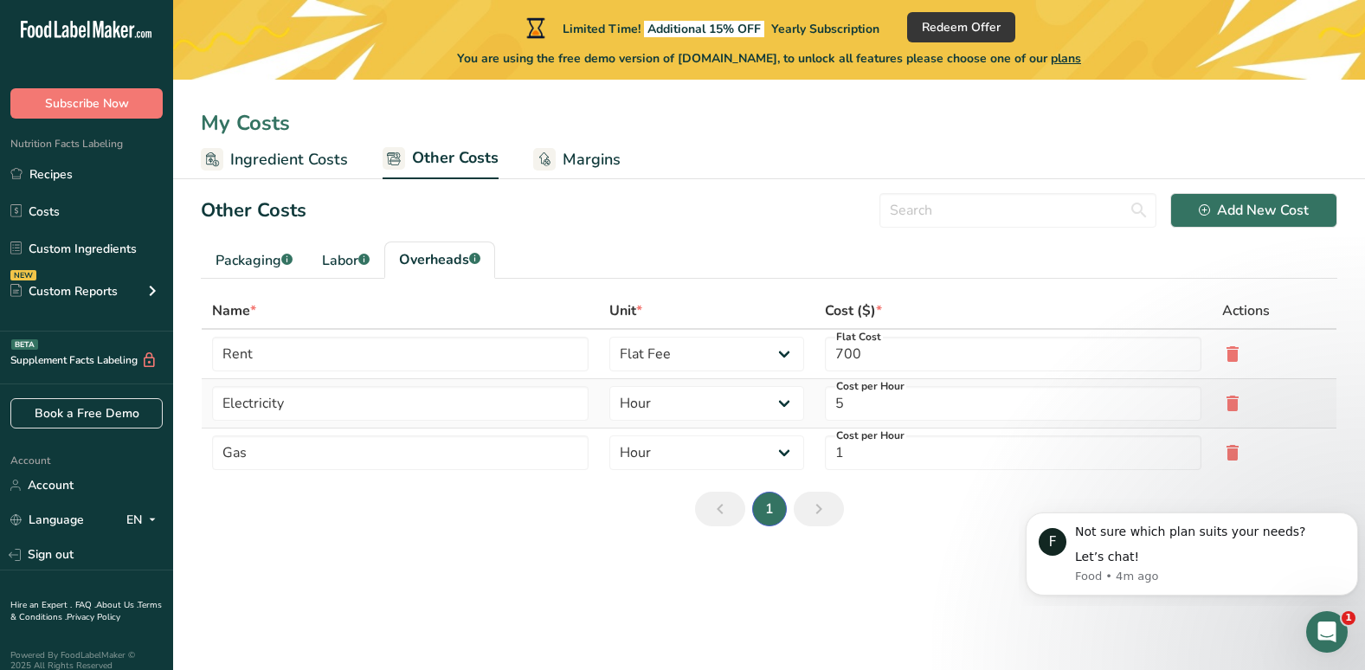
click at [1222, 402] on icon at bounding box center [1232, 403] width 21 height 31
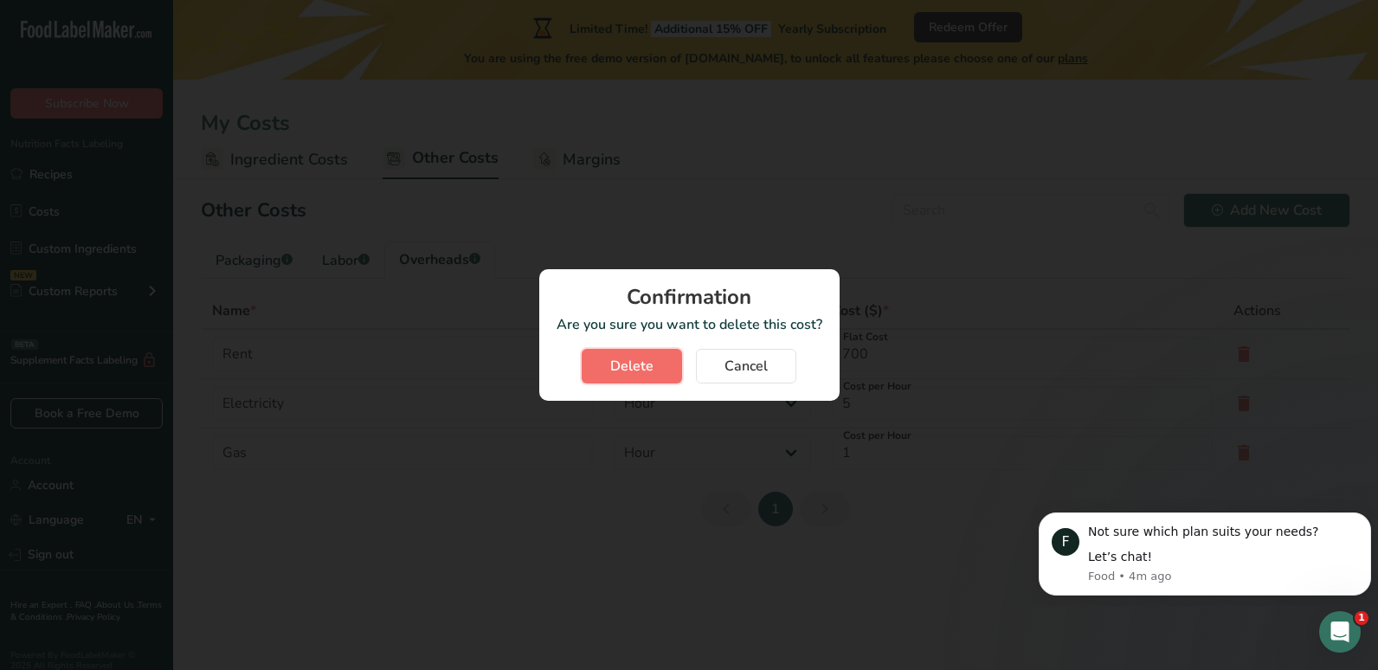
click at [653, 370] on span "Delete" at bounding box center [631, 366] width 43 height 21
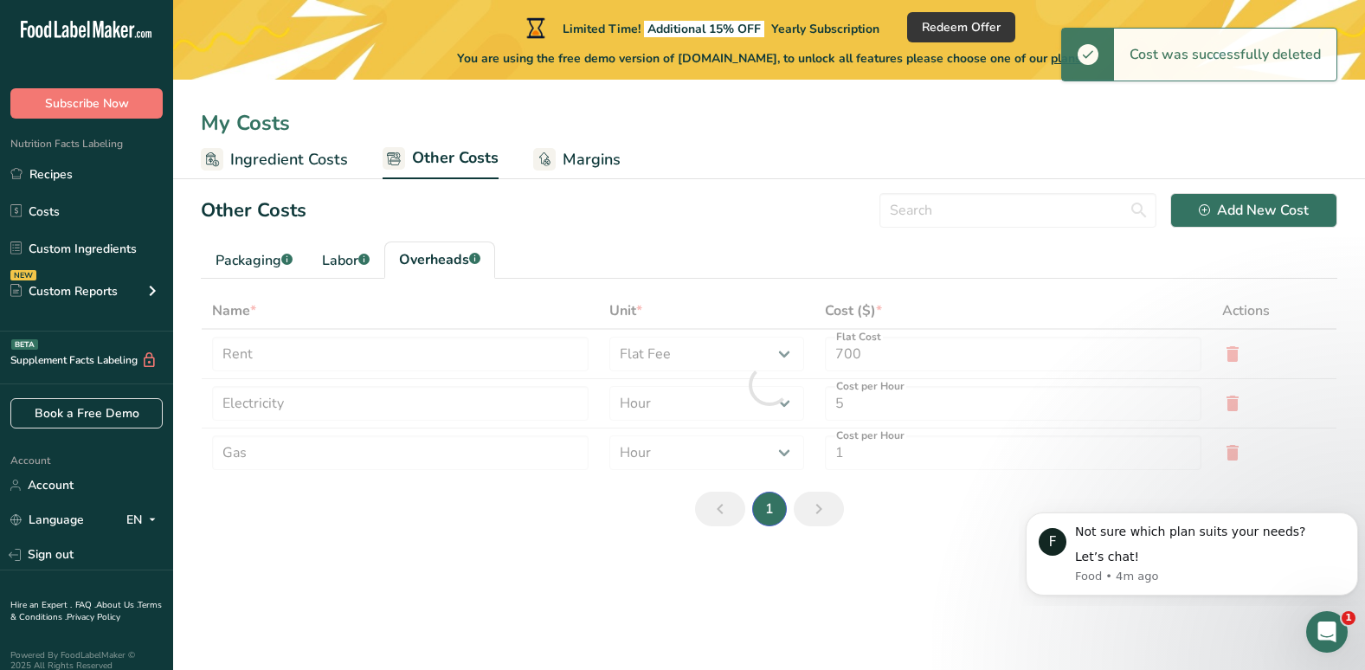
type input "Gas"
type input "1"
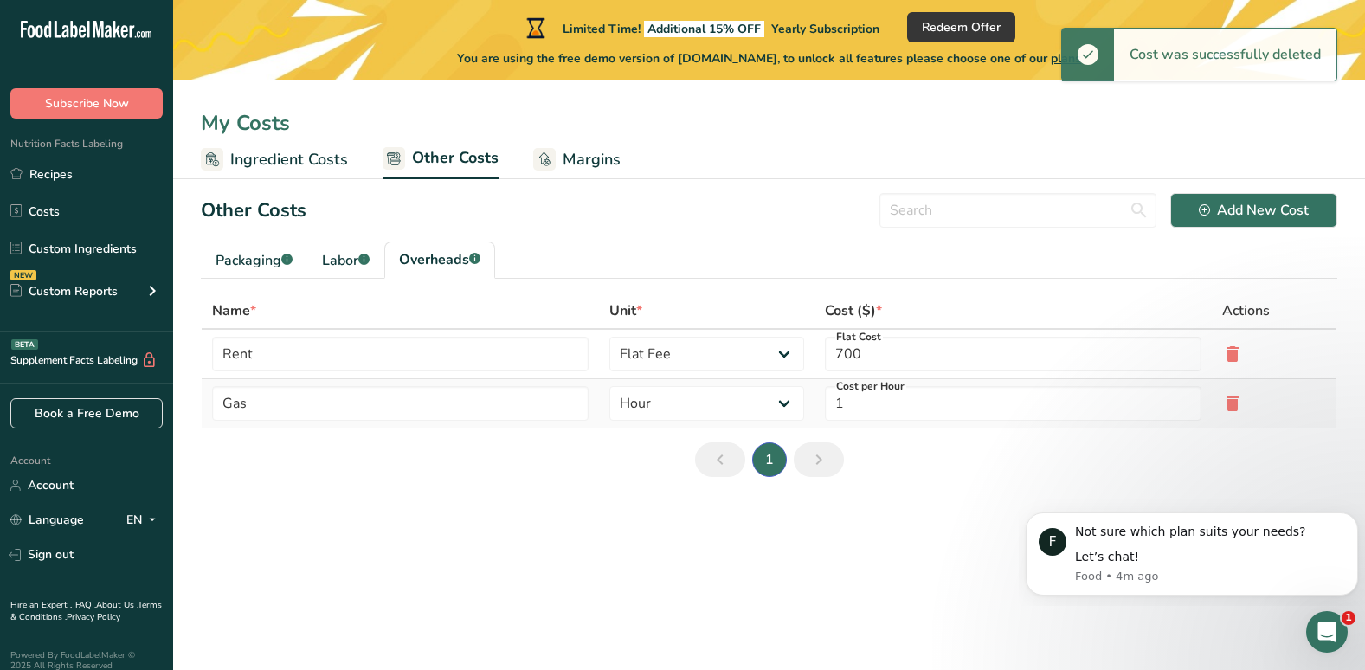
click at [1230, 408] on icon at bounding box center [1232, 403] width 21 height 31
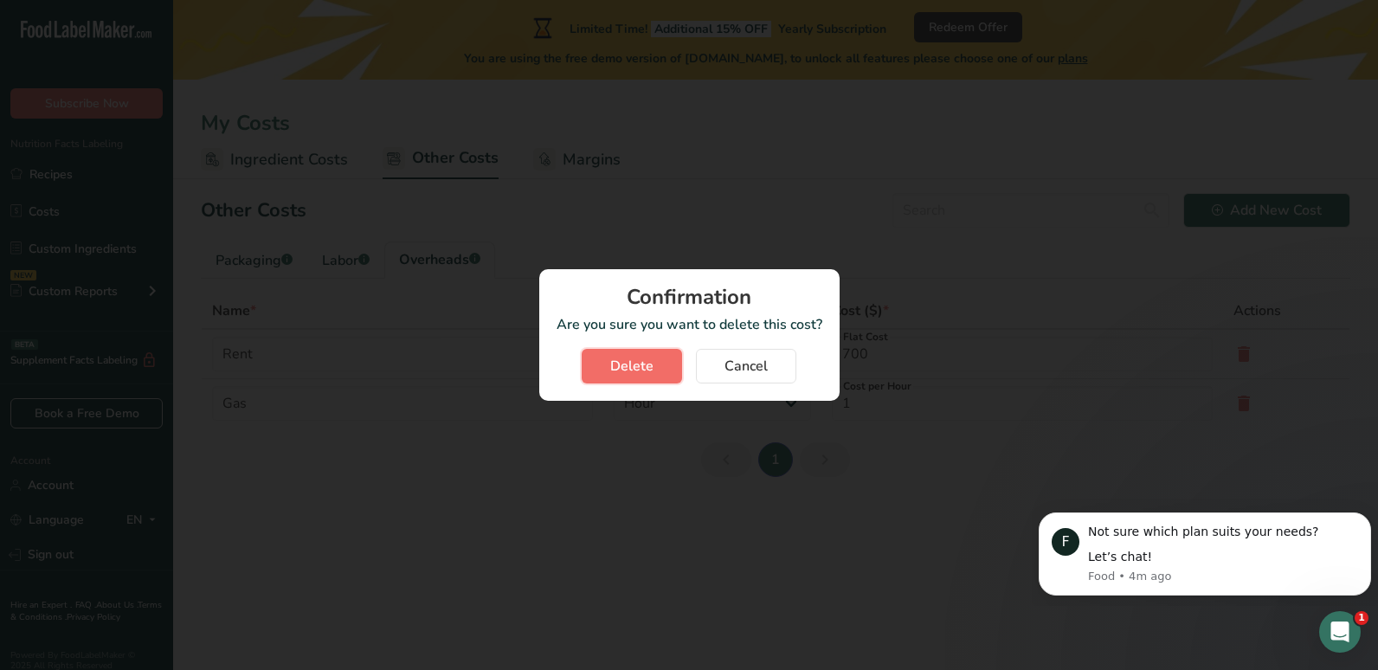
click at [614, 371] on span "Delete" at bounding box center [631, 366] width 43 height 21
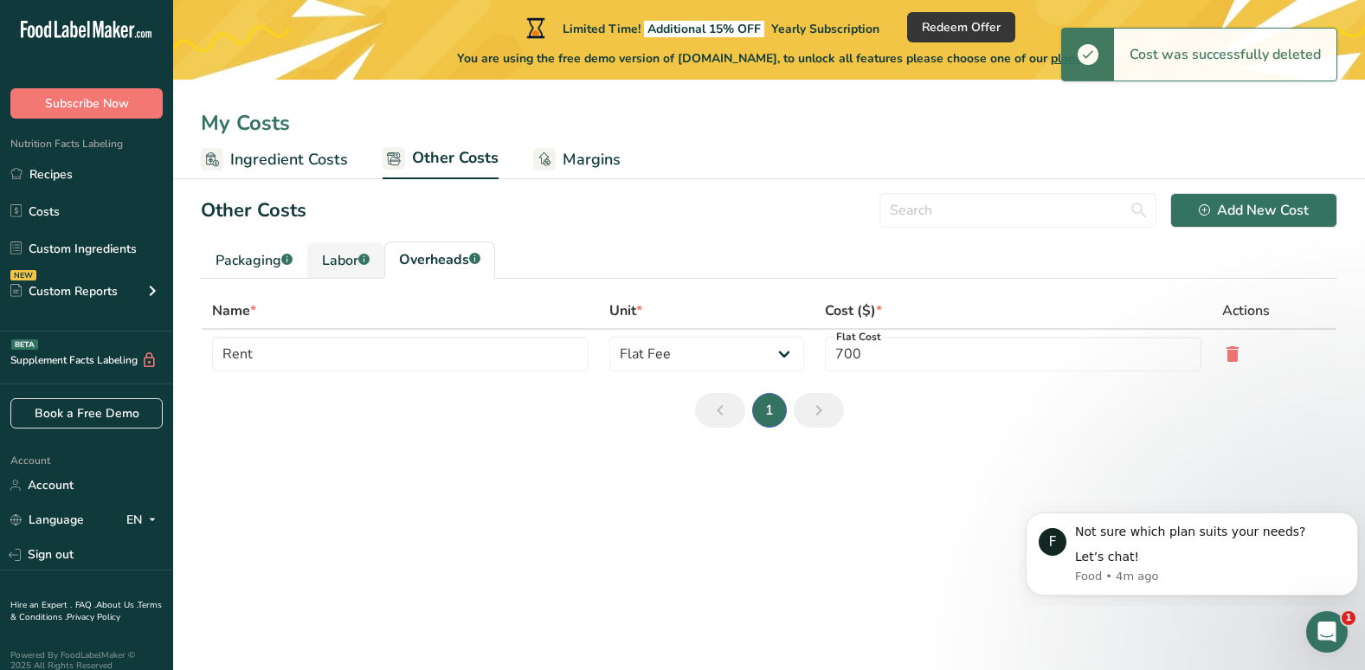
click at [358, 262] on div "Labor .a-a{fill:#347362;}.b-a{fill:#fff;}" at bounding box center [346, 260] width 48 height 21
type input "Baker"
type input "21"
select select "1"
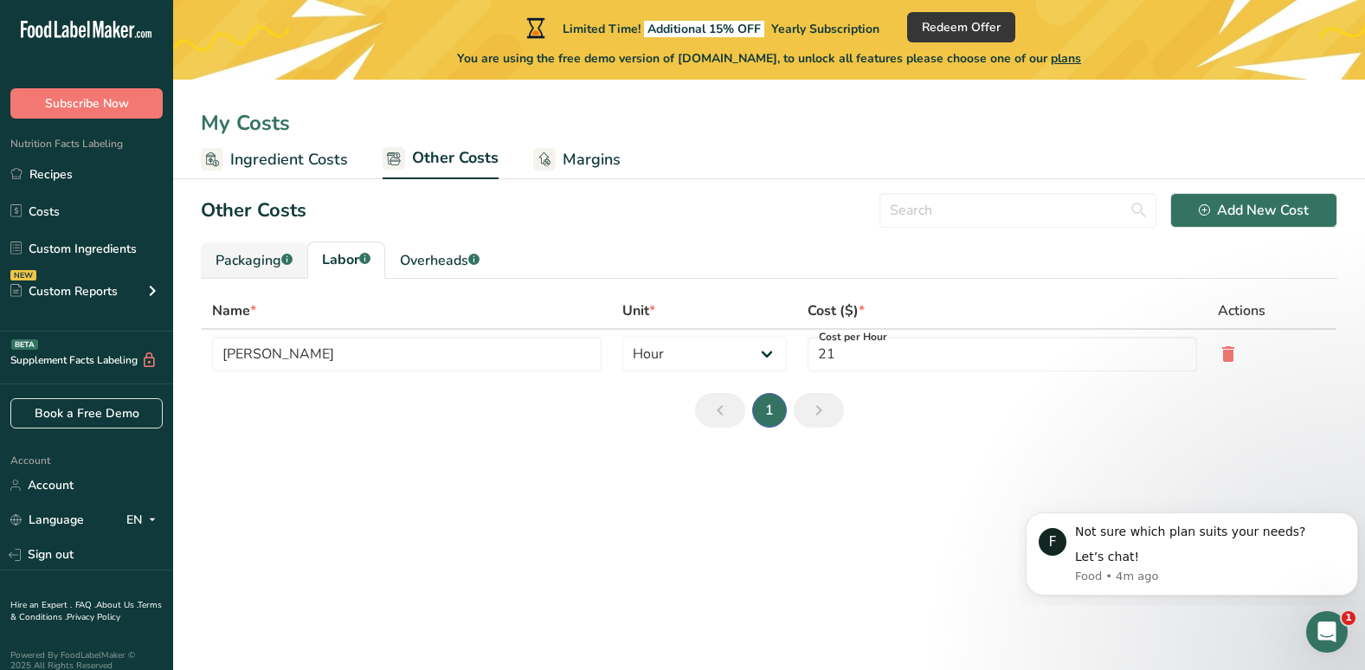
click at [256, 261] on div "Packaging .a-a{fill:#347362;}.b-a{fill:#fff;}" at bounding box center [254, 260] width 77 height 21
type input "Wrap"
type input "0.1"
